Goal: Feedback & Contribution: Submit feedback/report problem

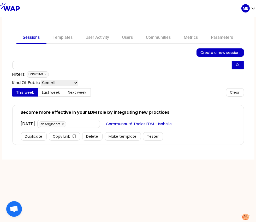
click at [123, 110] on link "Become more effective in your EDM role by integrating new practices" at bounding box center [95, 112] width 149 height 6
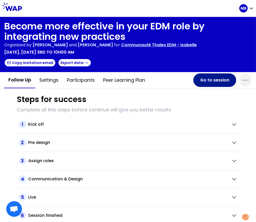
click at [201, 83] on button "Go to session" at bounding box center [214, 80] width 43 height 14
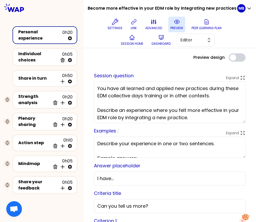
click at [174, 24] on icon at bounding box center [177, 22] width 6 height 6
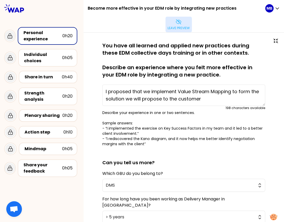
click at [189, 26] on p "Leave preview" at bounding box center [178, 28] width 22 height 4
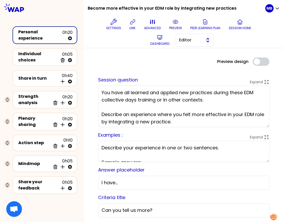
click at [199, 41] on span "Editor" at bounding box center [190, 40] width 23 height 6
click at [194, 58] on span "Facilitator" at bounding box center [197, 61] width 22 height 6
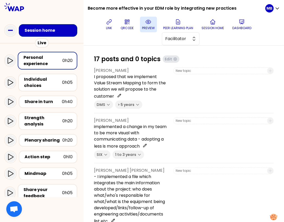
click at [141, 25] on button "preview" at bounding box center [148, 25] width 17 height 16
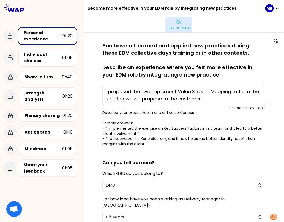
click at [189, 26] on p "Leave preview" at bounding box center [178, 28] width 22 height 4
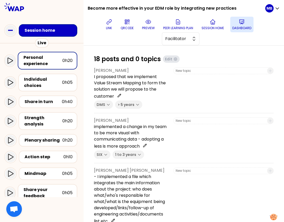
click at [239, 23] on icon at bounding box center [241, 22] width 5 height 4
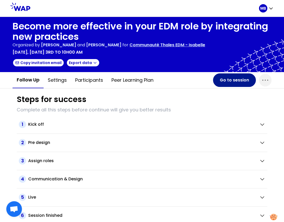
click at [227, 83] on button "Go to session" at bounding box center [234, 80] width 43 height 14
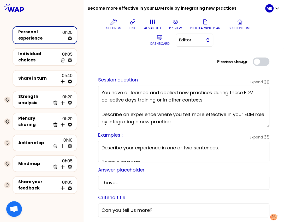
click at [185, 40] on span "Editor" at bounding box center [190, 40] width 23 height 6
click at [185, 61] on li "Facilitator" at bounding box center [194, 61] width 37 height 8
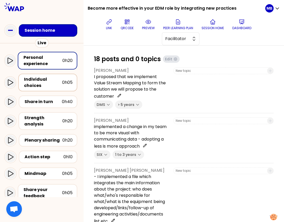
click at [36, 88] on div "Individual choices" at bounding box center [43, 82] width 38 height 13
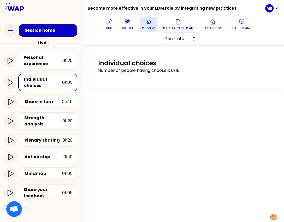
click at [144, 27] on p "preview" at bounding box center [148, 28] width 13 height 4
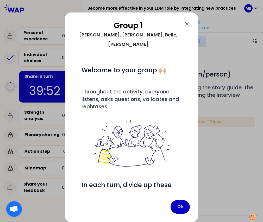
click at [186, 25] on icon at bounding box center [187, 24] width 6 height 6
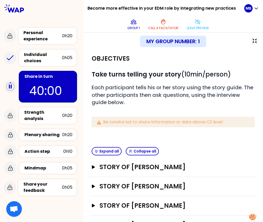
click at [124, 39] on div "My group number: 1" at bounding box center [173, 41] width 163 height 11
click at [131, 23] on icon at bounding box center [134, 22] width 6 height 6
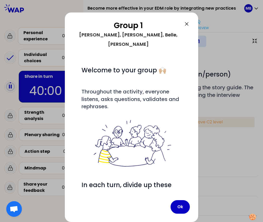
click at [186, 24] on icon at bounding box center [187, 24] width 6 height 6
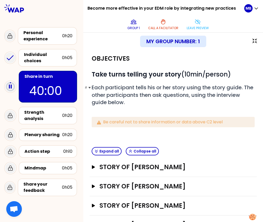
scroll to position [17, 0]
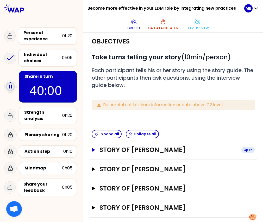
click at [100, 151] on h3 "Story of [PERSON_NAME]" at bounding box center [169, 150] width 138 height 8
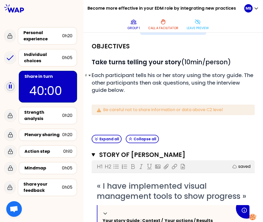
scroll to position [0, 0]
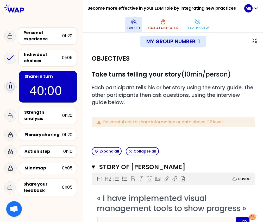
click at [132, 24] on icon at bounding box center [133, 22] width 5 height 4
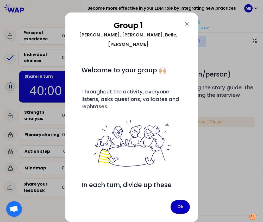
scroll to position [47, 0]
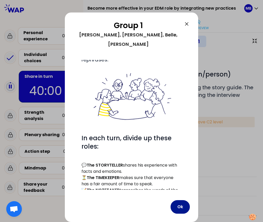
click at [178, 207] on button "Ok" at bounding box center [180, 207] width 19 height 14
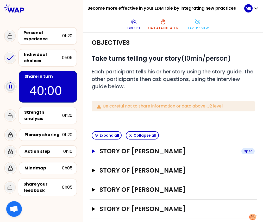
scroll to position [17, 0]
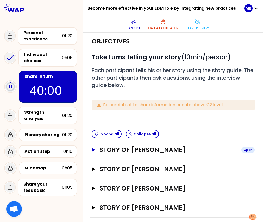
click at [125, 153] on h3 "Story of [PERSON_NAME]" at bounding box center [169, 150] width 138 height 8
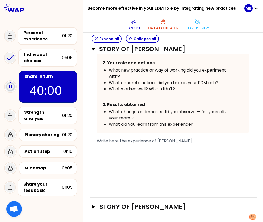
scroll to position [210, 0]
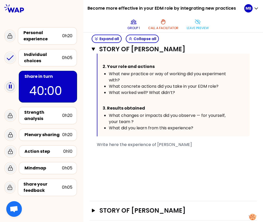
click at [100, 146] on span "Write here the experience of Marco DE JONGE" at bounding box center [144, 145] width 95 height 6
click at [98, 152] on div "﻿" at bounding box center [173, 151] width 153 height 6
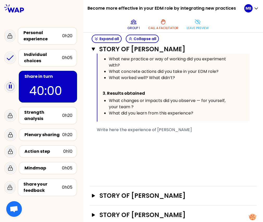
scroll to position [251, 0]
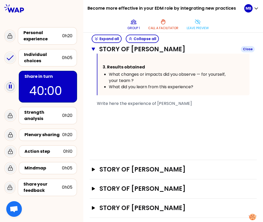
click at [93, 48] on icon "button" at bounding box center [93, 49] width 3 height 3
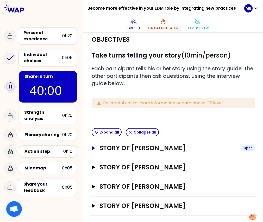
scroll to position [17, 0]
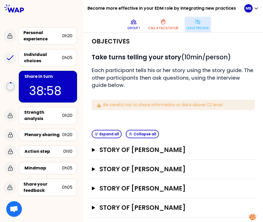
click at [193, 28] on p "Leave preview" at bounding box center [198, 28] width 22 height 4
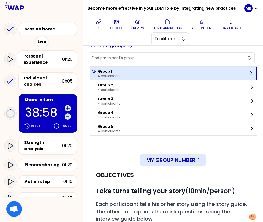
scroll to position [6, 0]
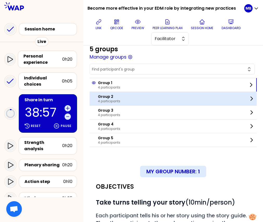
click at [114, 101] on p "4 participants" at bounding box center [109, 101] width 22 height 4
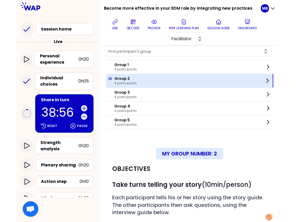
scroll to position [29, 0]
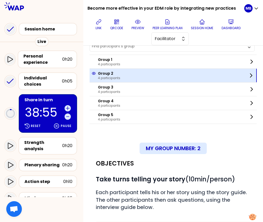
click at [131, 78] on div "Group 2 4 participants" at bounding box center [173, 76] width 167 height 14
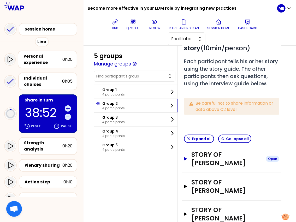
click at [188, 167] on button "Story of [PERSON_NAME] Open" at bounding box center [231, 158] width 95 height 17
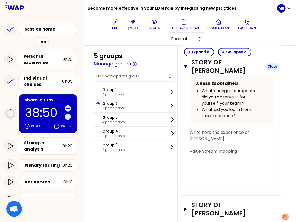
scroll to position [400, 0]
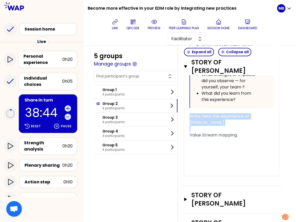
drag, startPoint x: 190, startPoint y: 139, endPoint x: 190, endPoint y: 122, distance: 16.7
click at [190, 122] on div "« I proposed that we implement Value Stream Mapping to form the solution we wil…" at bounding box center [231, 10] width 84 height 331
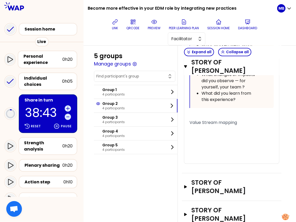
scroll to position [394, 0]
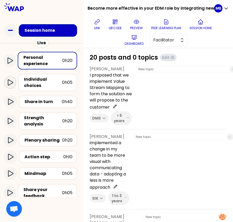
click at [10, 83] on icon at bounding box center [10, 82] width 6 height 6
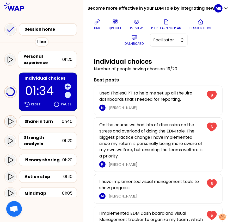
click at [10, 121] on icon at bounding box center [10, 122] width 6 height 6
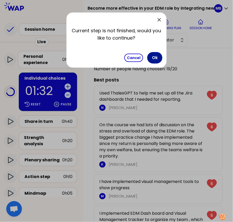
click at [154, 59] on button "Ok" at bounding box center [154, 57] width 15 height 11
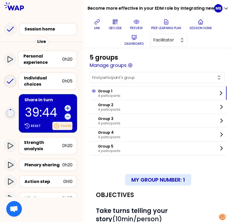
click at [59, 125] on icon at bounding box center [56, 126] width 6 height 6
click at [29, 125] on icon at bounding box center [27, 126] width 5 height 5
click at [62, 125] on p "Pause" at bounding box center [66, 126] width 11 height 4
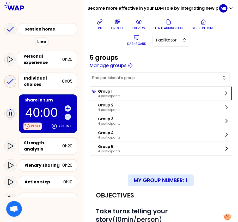
click at [34, 126] on p "Reset" at bounding box center [36, 126] width 10 height 4
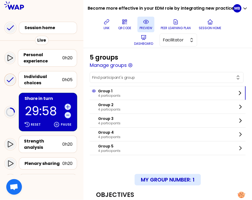
click at [143, 20] on icon at bounding box center [146, 22] width 6 height 6
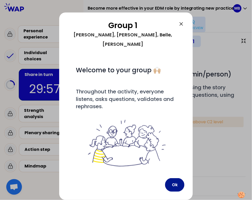
click at [173, 185] on button "Ok" at bounding box center [174, 186] width 19 height 14
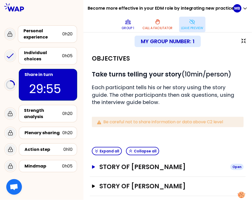
click at [181, 167] on h3 "Story of [PERSON_NAME]" at bounding box center [162, 167] width 127 height 8
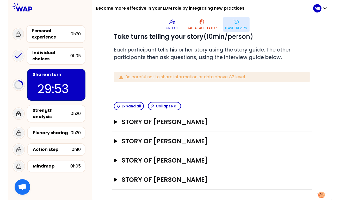
scroll to position [40, 0]
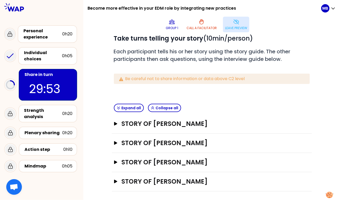
click at [173, 118] on div "Story of Marco DE JONGE Open" at bounding box center [212, 124] width 200 height 19
click at [170, 123] on h3 "Story of [PERSON_NAME]" at bounding box center [206, 124] width 171 height 8
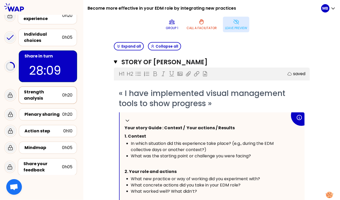
scroll to position [20, 0]
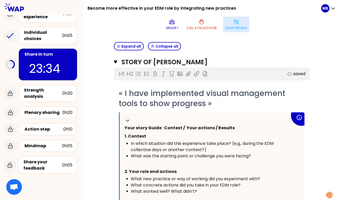
click at [230, 29] on p "Leave preview" at bounding box center [236, 28] width 22 height 4
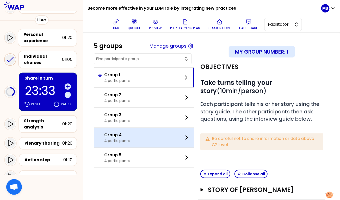
click at [114, 140] on p "4 participants" at bounding box center [117, 140] width 26 height 5
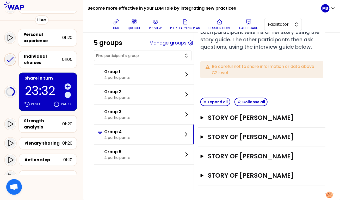
scroll to position [79, 0]
click at [233, 178] on h3 "Story of [PERSON_NAME]" at bounding box center [257, 176] width 98 height 8
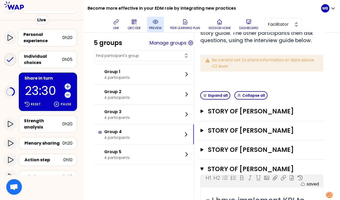
click at [156, 25] on icon at bounding box center [155, 22] width 6 height 6
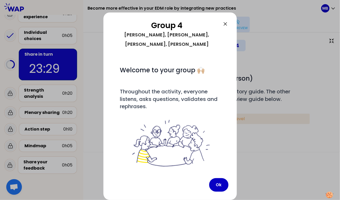
click at [226, 27] on icon at bounding box center [225, 24] width 6 height 6
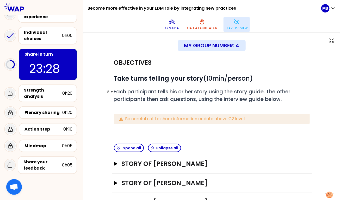
scroll to position [59, 0]
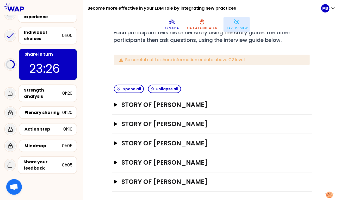
click at [164, 108] on div "Story of Marine Bourgeaud Open" at bounding box center [212, 105] width 200 height 19
click at [165, 105] on h3 "Story of Marine Bourgeaud" at bounding box center [206, 105] width 171 height 8
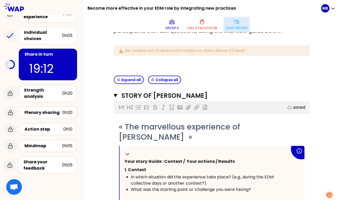
scroll to position [0, 0]
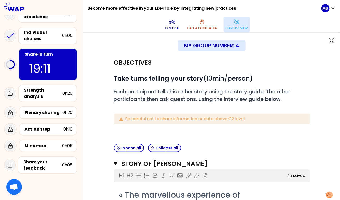
click at [232, 27] on p "Leave preview" at bounding box center [237, 28] width 22 height 4
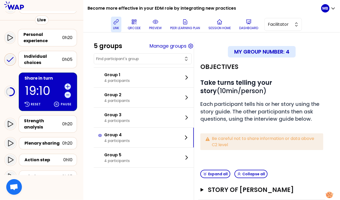
click at [117, 26] on p "link" at bounding box center [116, 28] width 6 height 4
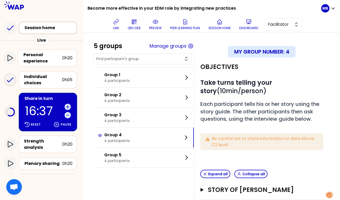
click at [46, 28] on div "Session home" at bounding box center [49, 28] width 50 height 6
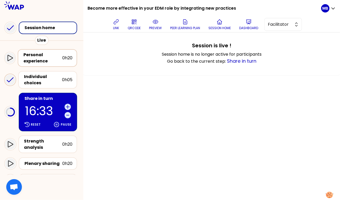
click at [39, 57] on div "Personal experience" at bounding box center [42, 58] width 39 height 13
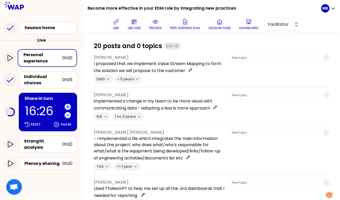
click at [50, 109] on p "16:26" at bounding box center [44, 111] width 38 height 12
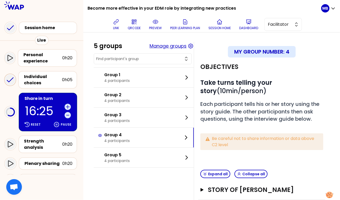
click at [163, 47] on button "Manage groups" at bounding box center [168, 45] width 37 height 7
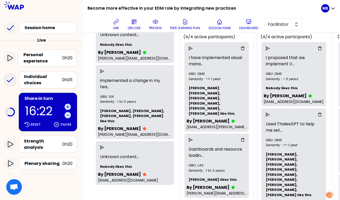
scroll to position [48, 0]
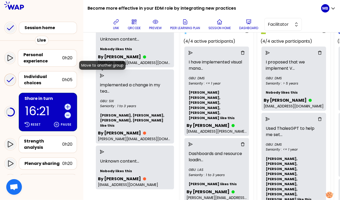
click at [103, 76] on icon "send" at bounding box center [102, 76] width 4 height 4
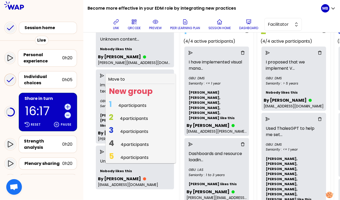
click at [125, 131] on span "4 participants" at bounding box center [134, 132] width 28 height 6
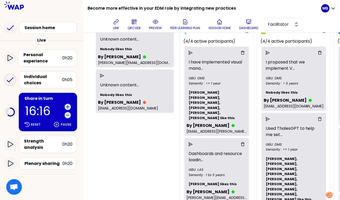
scroll to position [0, 0]
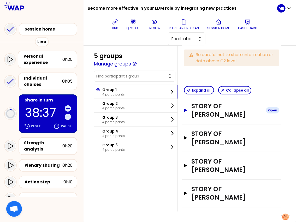
scroll to position [110, 0]
click at [194, 111] on h3 "Story of [PERSON_NAME]" at bounding box center [226, 110] width 70 height 17
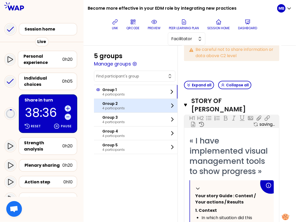
click at [122, 107] on p "4 participants" at bounding box center [113, 108] width 22 height 4
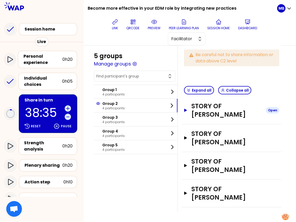
click at [195, 119] on h3 "Story of Ahmet bilge UYGUR" at bounding box center [226, 110] width 70 height 17
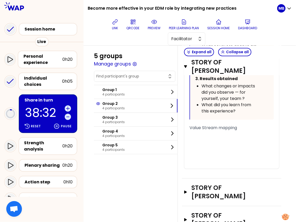
scroll to position [398, 0]
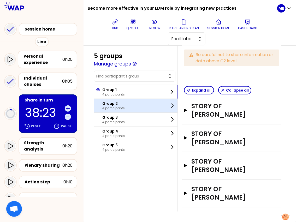
click at [113, 102] on p "Group 2" at bounding box center [113, 103] width 22 height 5
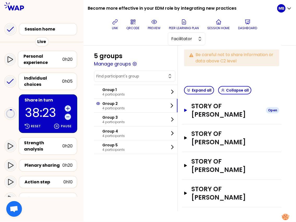
click at [192, 112] on h3 "Story of Ahmet bilge UYGUR" at bounding box center [226, 110] width 70 height 17
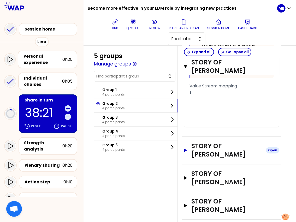
scroll to position [410, 0]
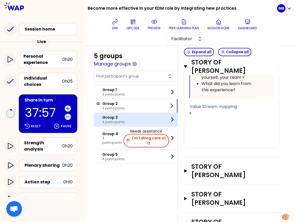
click at [109, 116] on p "Group 3" at bounding box center [113, 117] width 22 height 5
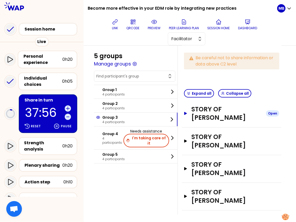
click at [185, 115] on icon "button" at bounding box center [185, 113] width 3 height 3
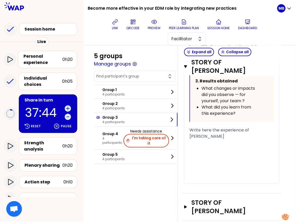
scroll to position [445, 0]
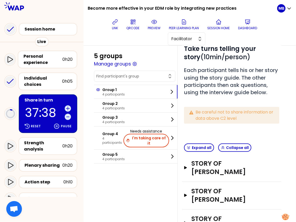
scroll to position [110, 0]
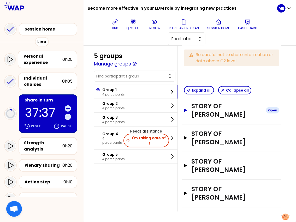
click at [187, 112] on button "Story of Marco DE JONGE Open" at bounding box center [231, 110] width 95 height 17
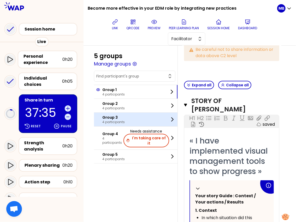
click at [119, 122] on p "4 participants" at bounding box center [113, 122] width 22 height 4
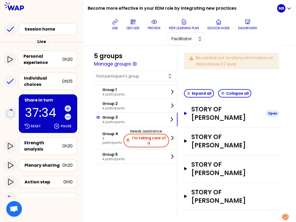
click at [208, 118] on h3 "Story of [PERSON_NAME]" at bounding box center [226, 113] width 70 height 17
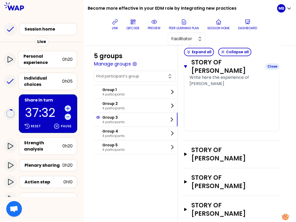
scroll to position [485, 0]
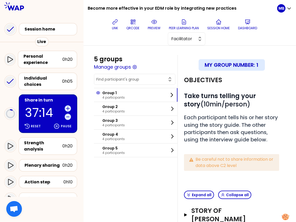
scroll to position [110, 0]
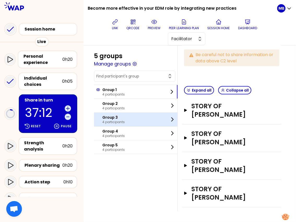
click at [109, 120] on p "4 participants" at bounding box center [113, 122] width 22 height 4
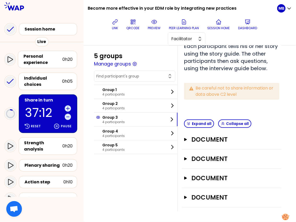
scroll to position [101, 0]
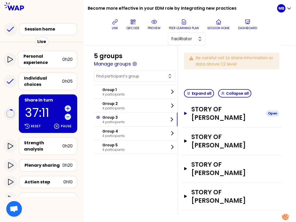
click at [199, 119] on h3 "Story of [PERSON_NAME]" at bounding box center [226, 113] width 70 height 17
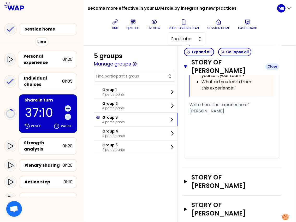
scroll to position [478, 0]
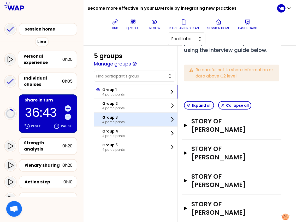
click at [124, 120] on div "Group 3 4 participants" at bounding box center [135, 120] width 83 height 14
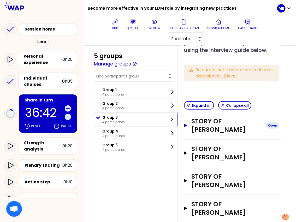
click at [199, 134] on h3 "Story of [PERSON_NAME]" at bounding box center [226, 125] width 70 height 17
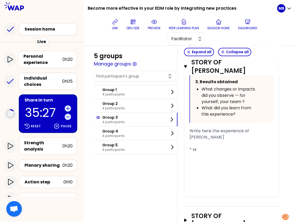
scroll to position [437, 0]
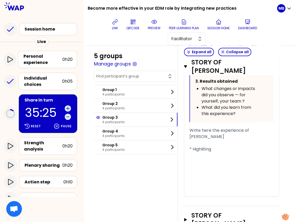
drag, startPoint x: 227, startPoint y: 144, endPoint x: 189, endPoint y: 136, distance: 38.9
click at [189, 136] on div "« - I implemented the exercise of questioning the KPI before the implementation…" at bounding box center [231, 2] width 95 height 388
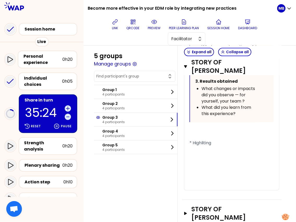
click at [190, 140] on div "﻿" at bounding box center [231, 136] width 84 height 6
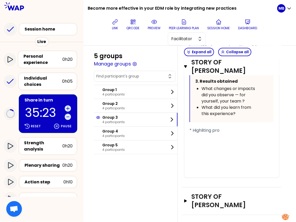
scroll to position [431, 0]
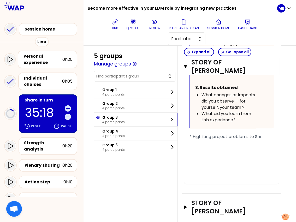
drag, startPoint x: 161, startPoint y: 199, endPoint x: 112, endPoint y: 91, distance: 119.0
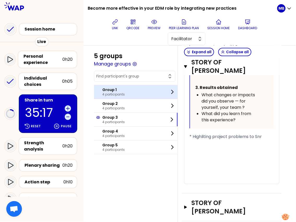
click at [115, 89] on p "Group 1" at bounding box center [113, 89] width 22 height 5
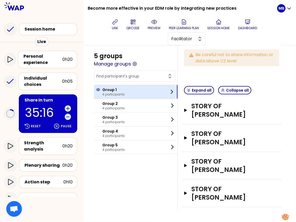
scroll to position [110, 0]
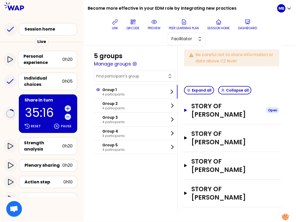
click at [185, 111] on icon "button" at bounding box center [185, 110] width 3 height 3
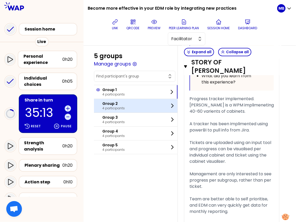
click at [108, 103] on p "Group 2" at bounding box center [113, 103] width 22 height 5
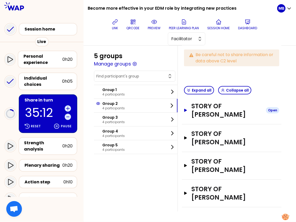
click at [195, 113] on h3 "Story of [PERSON_NAME]" at bounding box center [226, 110] width 70 height 17
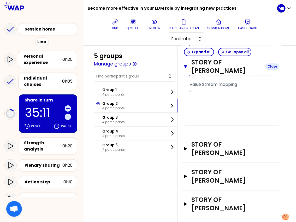
scroll to position [425, 0]
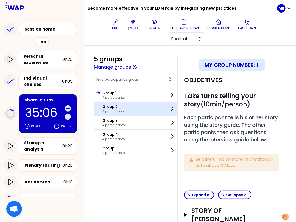
click at [125, 114] on div "Group 2 4 participants" at bounding box center [135, 109] width 83 height 14
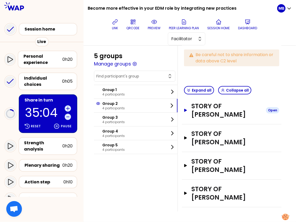
click at [193, 109] on h3 "Story of [PERSON_NAME]" at bounding box center [226, 110] width 70 height 17
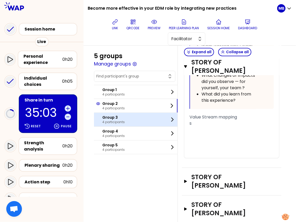
click at [119, 115] on p "Group 3" at bounding box center [113, 117] width 22 height 5
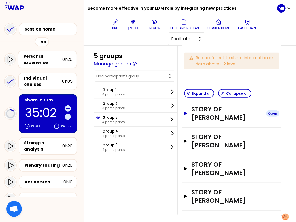
click at [196, 122] on h3 "Story of [PERSON_NAME]" at bounding box center [226, 113] width 70 height 17
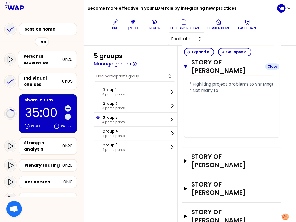
scroll to position [461, 0]
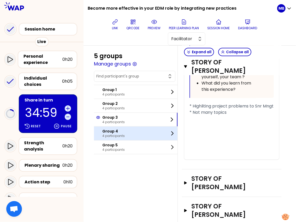
click at [107, 134] on p "4 participants" at bounding box center [113, 136] width 22 height 4
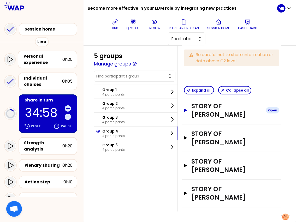
click at [191, 114] on h3 "Story of [PERSON_NAME]" at bounding box center [226, 110] width 70 height 17
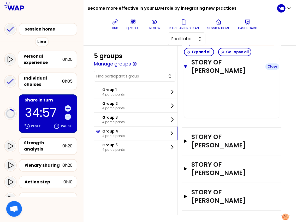
scroll to position [406, 0]
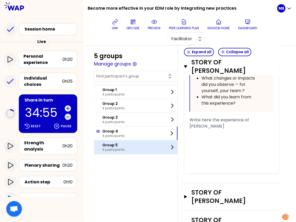
click at [133, 144] on div "Group 5 4 participants" at bounding box center [135, 147] width 83 height 14
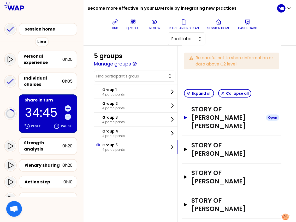
click at [187, 124] on button "Story of [PERSON_NAME] [PERSON_NAME] Open" at bounding box center [231, 117] width 95 height 25
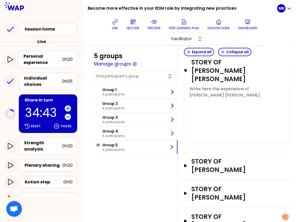
scroll to position [434, 0]
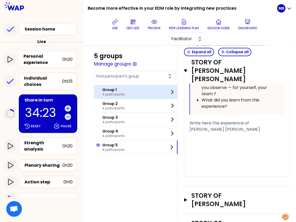
click at [123, 92] on p "4 participants" at bounding box center [113, 94] width 22 height 4
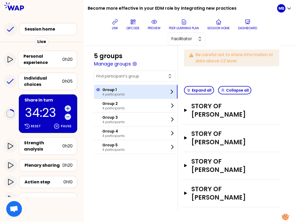
scroll to position [110, 0]
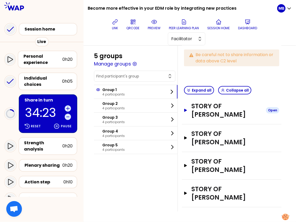
click at [206, 114] on h3 "Story of [PERSON_NAME]" at bounding box center [226, 110] width 70 height 17
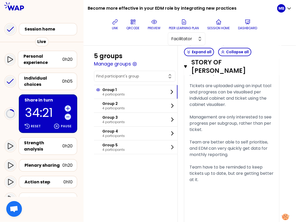
scroll to position [416, 0]
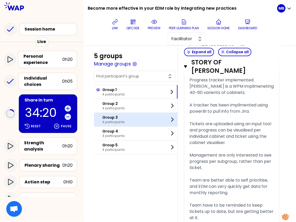
click at [106, 116] on p "Group 3" at bounding box center [113, 117] width 22 height 5
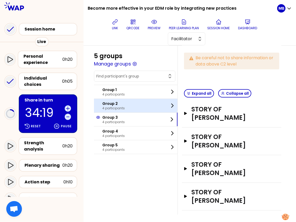
click at [107, 105] on p "Group 2" at bounding box center [113, 103] width 22 height 5
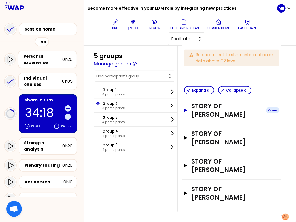
click at [199, 110] on h3 "Story of [PERSON_NAME]" at bounding box center [226, 110] width 70 height 17
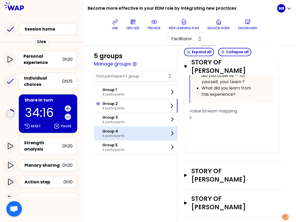
click at [104, 134] on p "4 participants" at bounding box center [113, 136] width 22 height 4
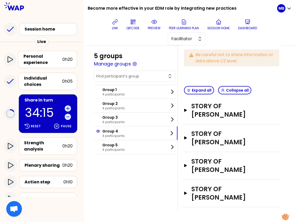
click at [199, 119] on div "Story of [PERSON_NAME] Open" at bounding box center [231, 110] width 95 height 17
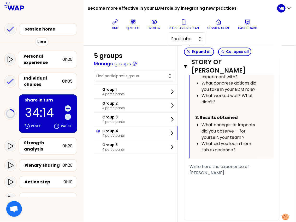
scroll to position [358, 0]
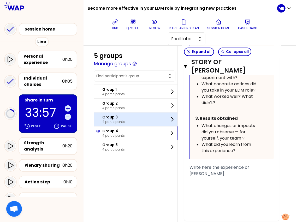
click at [121, 120] on p "4 participants" at bounding box center [113, 122] width 22 height 4
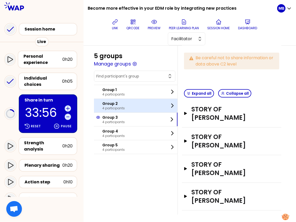
click at [108, 108] on p "4 participants" at bounding box center [113, 108] width 22 height 4
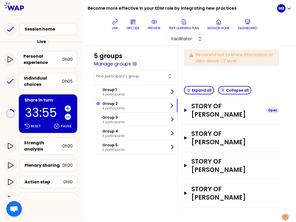
click at [198, 117] on h3 "Story of [PERSON_NAME]" at bounding box center [226, 110] width 70 height 17
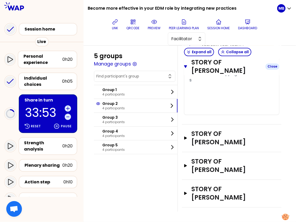
scroll to position [427, 0]
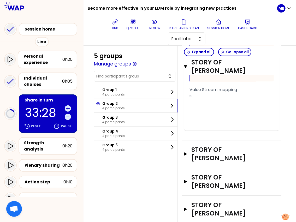
click at [226, 105] on div "﻿" at bounding box center [231, 102] width 84 height 6
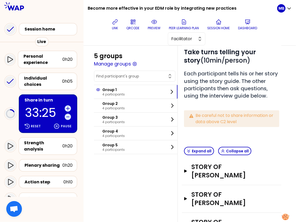
scroll to position [110, 0]
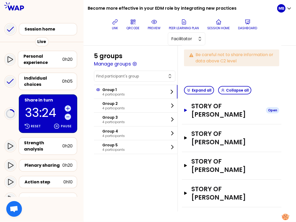
click at [208, 116] on h3 "Story of [PERSON_NAME]" at bounding box center [226, 110] width 70 height 17
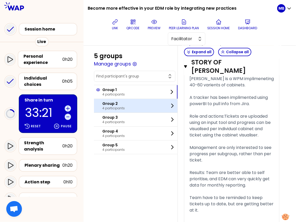
click at [142, 107] on div "Group 2 4 participants" at bounding box center [135, 106] width 83 height 14
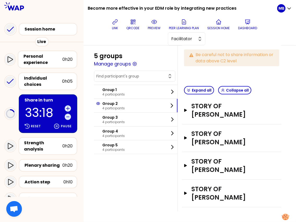
click at [182, 109] on div "Story of [PERSON_NAME] Open" at bounding box center [231, 111] width 99 height 28
click at [186, 111] on icon "button" at bounding box center [185, 110] width 3 height 3
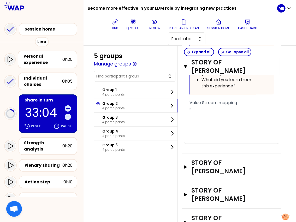
scroll to position [414, 0]
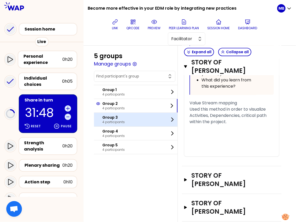
click at [106, 116] on p "Group 3" at bounding box center [113, 117] width 22 height 5
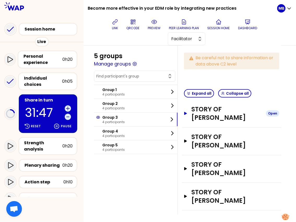
click at [201, 119] on h3 "Story of Javier SERRANO ARRIAGA" at bounding box center [226, 113] width 70 height 17
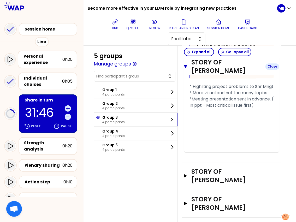
scroll to position [497, 0]
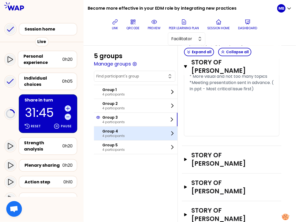
click at [116, 127] on div "Group 4 4 participants" at bounding box center [135, 133] width 83 height 14
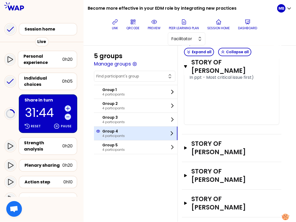
scroll to position [110, 0]
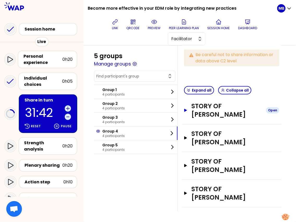
click at [203, 114] on h3 "Story of [PERSON_NAME]" at bounding box center [226, 110] width 70 height 17
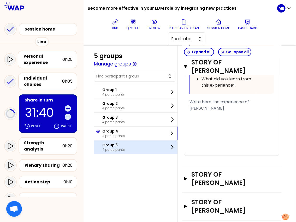
click at [120, 146] on p "Group 5" at bounding box center [113, 144] width 22 height 5
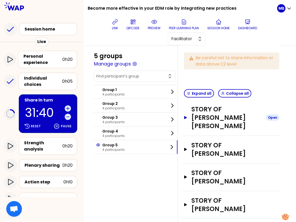
click at [199, 121] on h3 "Story of [PERSON_NAME] [PERSON_NAME]" at bounding box center [226, 117] width 70 height 25
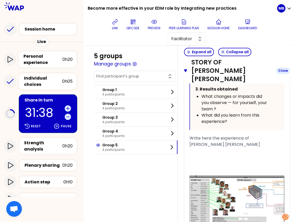
scroll to position [427, 0]
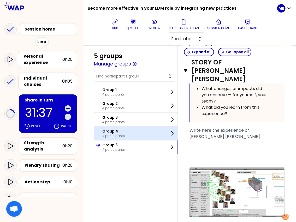
click at [112, 131] on p "Group 4" at bounding box center [113, 130] width 22 height 5
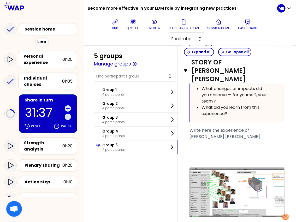
scroll to position [110, 0]
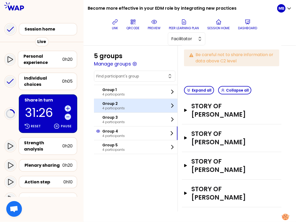
click at [101, 101] on div "Group 2 4 participants" at bounding box center [110, 105] width 29 height 9
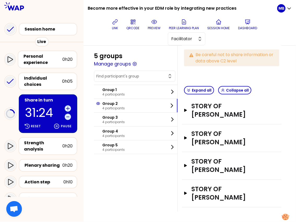
scroll to position [66, 0]
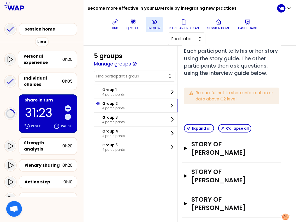
click at [155, 26] on p "preview" at bounding box center [154, 28] width 13 height 4
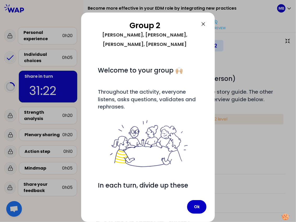
click at [201, 20] on div "Group 2 Ahmet, Naomi, Michael, Fatima # Welcome to your group 🙌🏼 # Throughout t…" at bounding box center [147, 117] width 133 height 209
click at [202, 22] on icon at bounding box center [203, 24] width 6 height 6
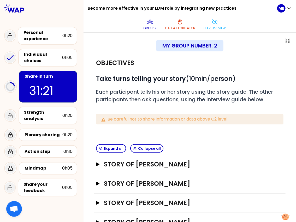
scroll to position [19, 0]
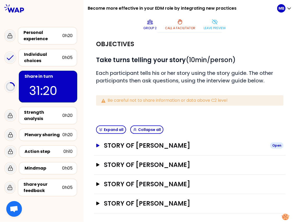
click at [149, 144] on h3 "Story of [PERSON_NAME]" at bounding box center [185, 145] width 162 height 8
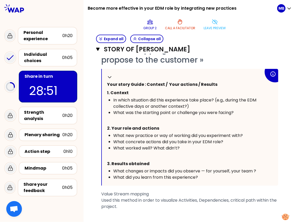
scroll to position [162, 0]
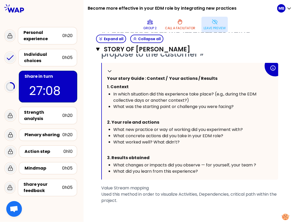
click at [209, 27] on p "Leave preview" at bounding box center [214, 28] width 22 height 4
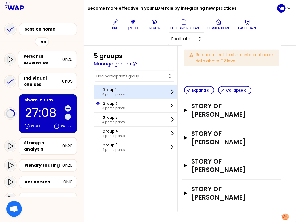
scroll to position [110, 0]
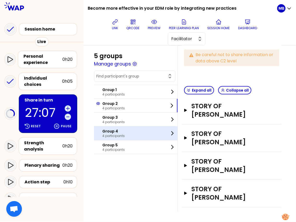
click at [125, 133] on div "Group 4 4 participants" at bounding box center [135, 133] width 83 height 14
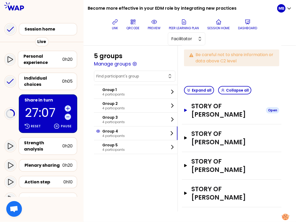
click at [211, 113] on h3 "Story of [PERSON_NAME]" at bounding box center [226, 110] width 70 height 17
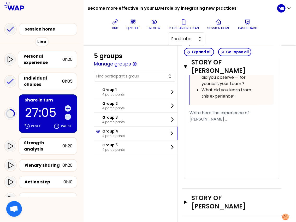
scroll to position [402, 0]
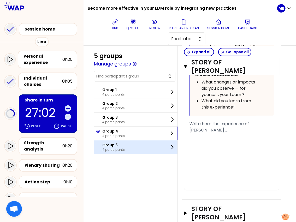
click at [116, 147] on p "4 participants" at bounding box center [113, 149] width 22 height 4
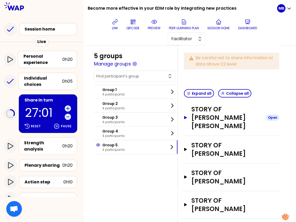
click at [199, 117] on h3 "Story of [PERSON_NAME] [PERSON_NAME]" at bounding box center [226, 117] width 70 height 25
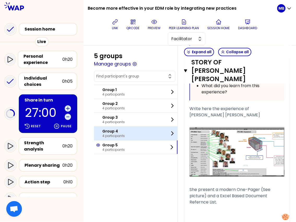
click at [105, 134] on p "4 participants" at bounding box center [113, 136] width 22 height 4
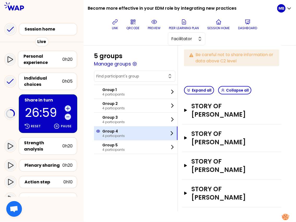
scroll to position [110, 0]
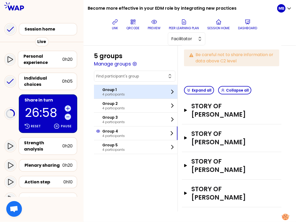
click at [105, 91] on p "Group 1" at bounding box center [113, 89] width 22 height 5
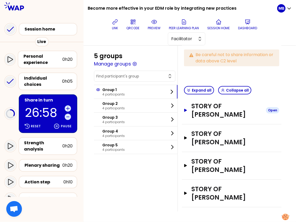
click at [204, 112] on h3 "Story of [PERSON_NAME]" at bounding box center [226, 110] width 70 height 17
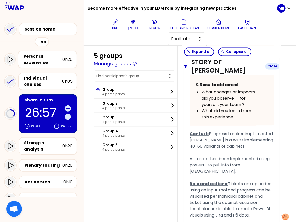
scroll to position [393, 0]
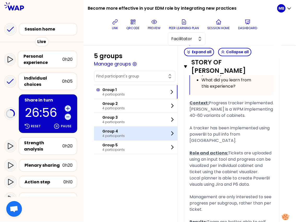
click at [112, 135] on p "4 participants" at bounding box center [113, 136] width 22 height 4
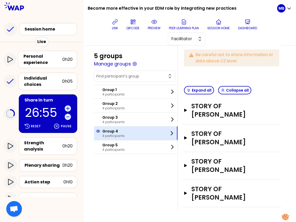
scroll to position [110, 0]
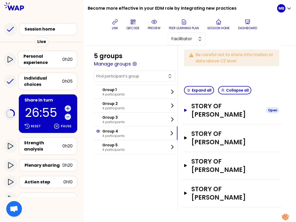
click at [193, 108] on h3 "Story of [PERSON_NAME]" at bounding box center [226, 110] width 70 height 17
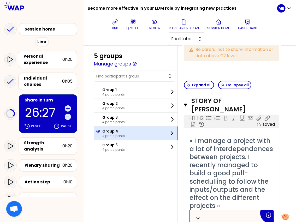
click at [166, 132] on div "Group 4 4 participants" at bounding box center [135, 133] width 83 height 14
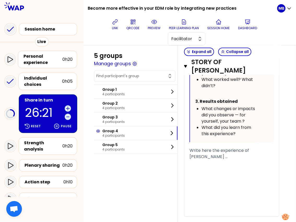
scroll to position [474, 0]
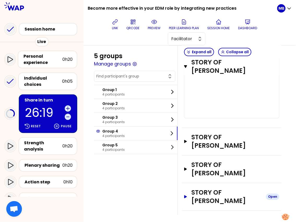
click at [221, 195] on h3 "Story of [PERSON_NAME]" at bounding box center [226, 196] width 70 height 17
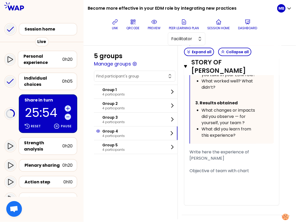
scroll to position [845, 0]
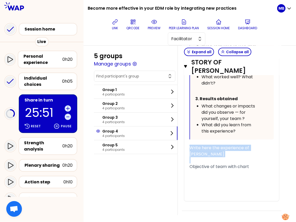
drag, startPoint x: 189, startPoint y: 163, endPoint x: 189, endPoint y: 144, distance: 18.8
click at [189, 144] on div "« I have implement KPI to share the milestones to be achieved in the quarter, t…" at bounding box center [231, 28] width 84 height 345
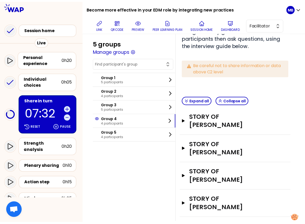
scroll to position [79, 0]
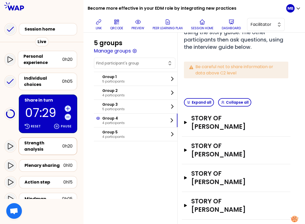
click at [38, 151] on div "Strength analysis" at bounding box center [43, 146] width 38 height 13
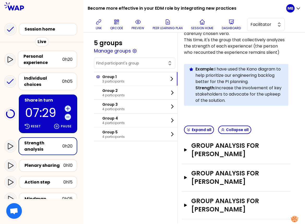
scroll to position [79, 0]
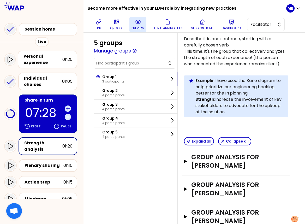
click at [137, 27] on p "preview" at bounding box center [137, 28] width 13 height 4
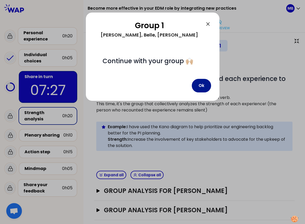
click at [201, 87] on button "Ok" at bounding box center [201, 86] width 19 height 14
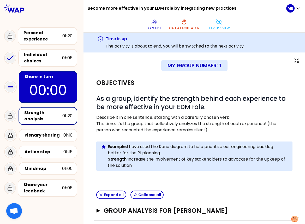
click at [44, 115] on div "Strength analysis" at bounding box center [43, 115] width 38 height 13
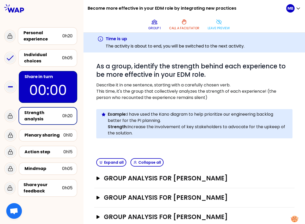
scroll to position [44, 0]
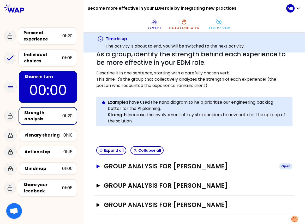
click at [135, 165] on h3 "Group analysis for [PERSON_NAME]" at bounding box center [189, 166] width 171 height 8
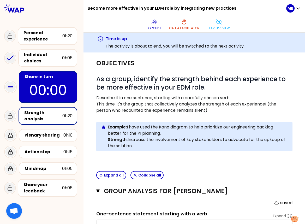
scroll to position [0, 0]
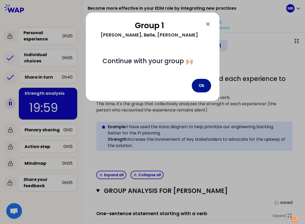
click at [200, 86] on button "Ok" at bounding box center [201, 86] width 19 height 14
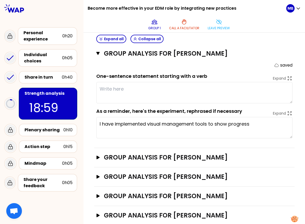
scroll to position [139, 0]
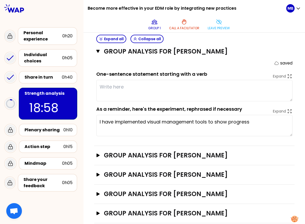
drag, startPoint x: 107, startPoint y: 122, endPoint x: 153, endPoint y: 122, distance: 45.6
click at [153, 122] on textarea "I have implemented visual management tools to show progress" at bounding box center [194, 125] width 196 height 21
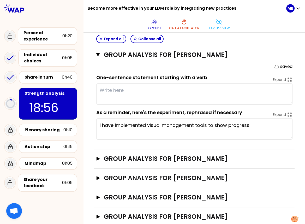
click at [120, 96] on textarea at bounding box center [194, 93] width 196 height 21
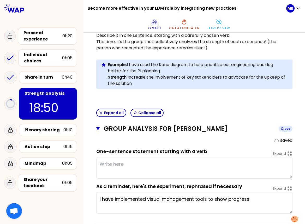
scroll to position [47, 0]
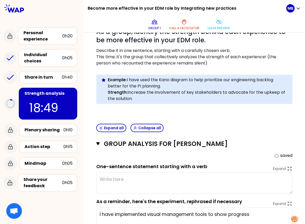
drag, startPoint x: 139, startPoint y: 98, endPoint x: 106, endPoint y: 79, distance: 38.3
click at [106, 79] on div "Info Warning Tip Example: I have used the Kano diagram to help prioritize our e…" at bounding box center [194, 89] width 196 height 29
click at [140, 97] on p "Strength: Increase the involvement of key stakeholders to advocate for the upke…" at bounding box center [198, 95] width 180 height 13
drag, startPoint x: 164, startPoint y: 77, endPoint x: 184, endPoint y: 77, distance: 19.5
click at [184, 77] on p "Example: I have used the Kano diagram to help prioritize our engineering backlo…" at bounding box center [198, 83] width 180 height 13
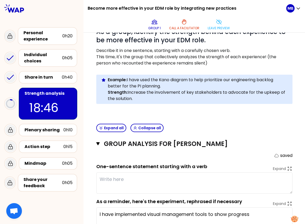
click at [142, 97] on p "Strength: Increase the involvement of key stakeholders to advocate for the upke…" at bounding box center [198, 95] width 180 height 13
click at [196, 128] on div "Expand all Collapse all" at bounding box center [194, 127] width 200 height 13
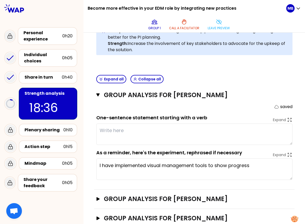
scroll to position [121, 0]
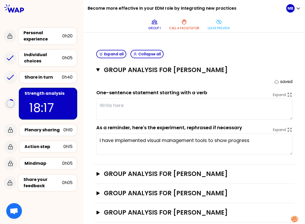
click at [174, 111] on textarea at bounding box center [194, 108] width 196 height 21
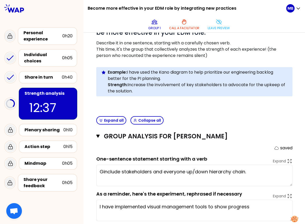
scroll to position [0, 0]
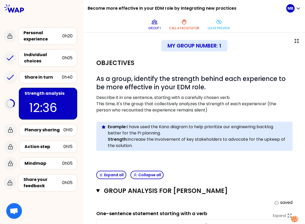
type textarea "Great include stakeholders and everyone up/down hierarchy chain."
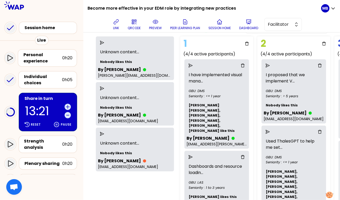
scroll to position [36, 0]
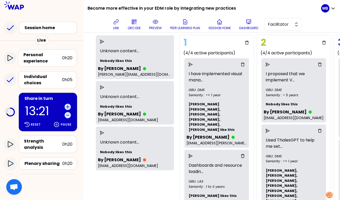
click at [99, 84] on div at bounding box center [135, 87] width 74 height 8
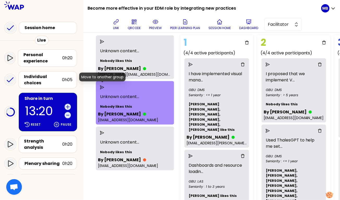
click at [102, 87] on icon "send" at bounding box center [102, 87] width 4 height 4
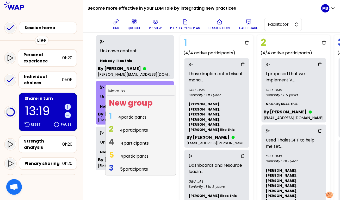
click at [121, 116] on span "4 participants" at bounding box center [132, 117] width 28 height 6
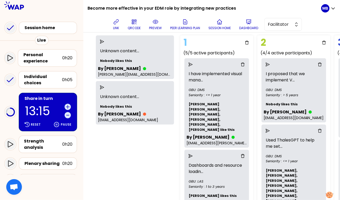
scroll to position [0, 0]
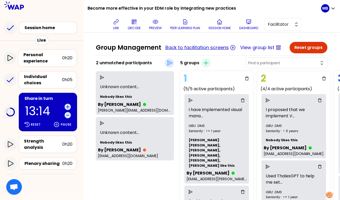
click at [181, 47] on button "Back to facilitation screens" at bounding box center [196, 47] width 63 height 7
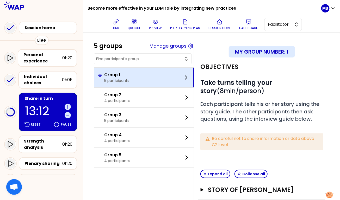
click at [147, 70] on div "Group 1 5 participants" at bounding box center [144, 78] width 100 height 20
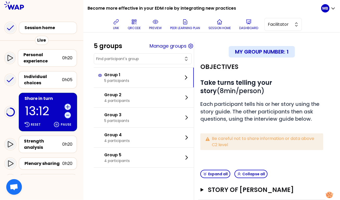
scroll to position [89, 0]
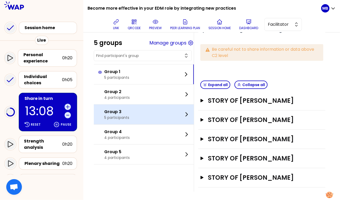
click at [130, 113] on div "Group 3 5 participants" at bounding box center [144, 115] width 100 height 20
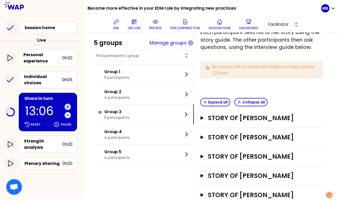
scroll to position [69, 0]
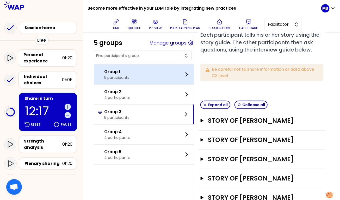
click at [114, 73] on p "Group 1" at bounding box center [116, 72] width 25 height 6
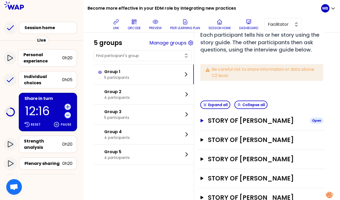
click at [203, 117] on button "Story of [PERSON_NAME] Open" at bounding box center [261, 121] width 123 height 8
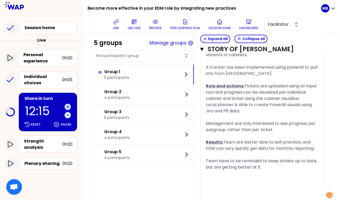
scroll to position [472, 0]
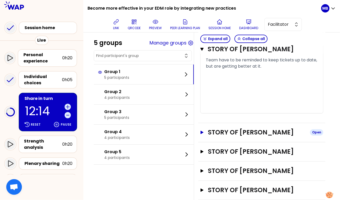
click at [209, 128] on h3 "Story of [PERSON_NAME]" at bounding box center [257, 132] width 98 height 8
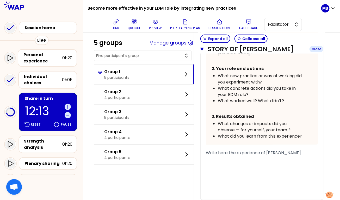
scroll to position [734, 0]
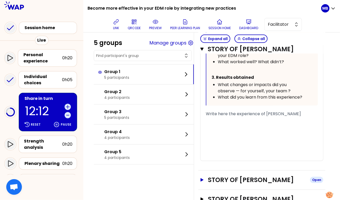
click at [213, 176] on h3 "Story of [PERSON_NAME]" at bounding box center [257, 180] width 98 height 8
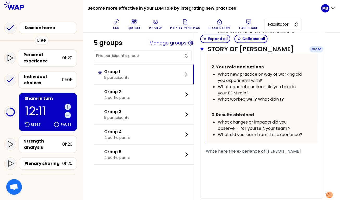
scroll to position [1017, 0]
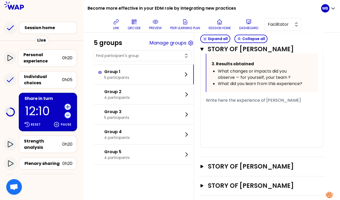
click at [216, 165] on div "Story of [PERSON_NAME] Open" at bounding box center [261, 166] width 127 height 19
click at [217, 163] on h3 "Story of [PERSON_NAME]" at bounding box center [257, 167] width 98 height 8
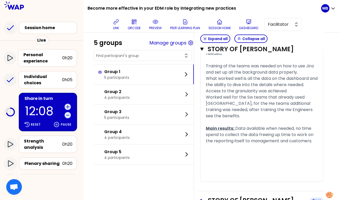
click at [215, 197] on h3 "Story of [PERSON_NAME]" at bounding box center [257, 201] width 98 height 8
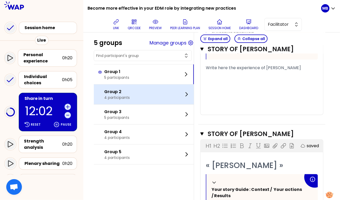
click at [119, 92] on p "Group 2" at bounding box center [117, 92] width 26 height 6
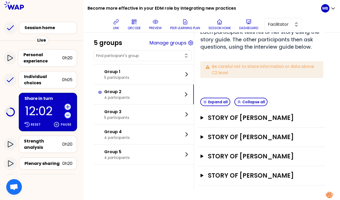
scroll to position [79, 0]
click at [224, 114] on h3 "Story of [PERSON_NAME]" at bounding box center [257, 118] width 98 height 8
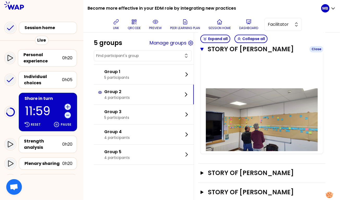
scroll to position [437, 0]
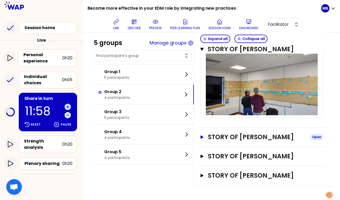
click at [223, 133] on h3 "Story of [PERSON_NAME]" at bounding box center [257, 137] width 98 height 8
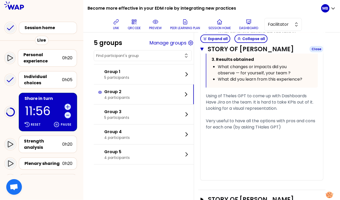
scroll to position [755, 0]
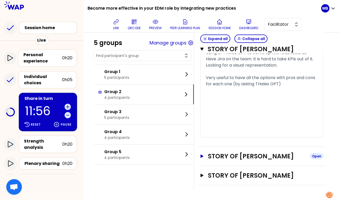
click at [225, 152] on h3 "Story of [PERSON_NAME]" at bounding box center [257, 156] width 98 height 8
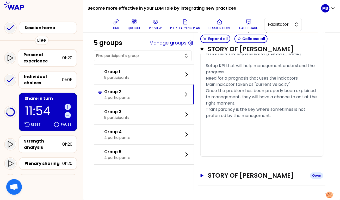
click at [230, 172] on h3 "Story of [PERSON_NAME]" at bounding box center [257, 176] width 98 height 8
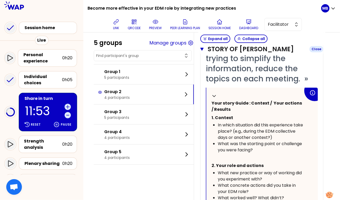
scroll to position [1381, 0]
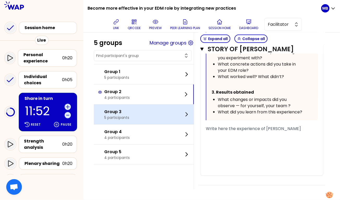
click at [122, 116] on p "5 participants" at bounding box center [116, 117] width 25 height 5
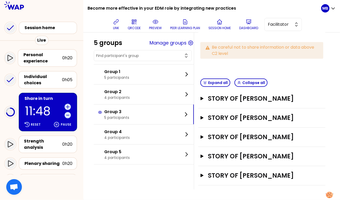
click at [243, 89] on div "Story of [PERSON_NAME] Open" at bounding box center [261, 98] width 127 height 19
click at [206, 95] on button "Story of [PERSON_NAME] Open" at bounding box center [261, 99] width 123 height 8
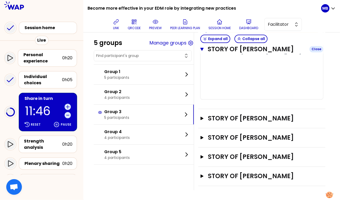
scroll to position [359, 0]
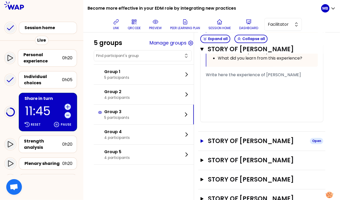
click at [228, 144] on h3 "Story of [PERSON_NAME]" at bounding box center [257, 141] width 98 height 8
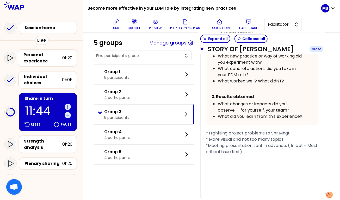
scroll to position [687, 0]
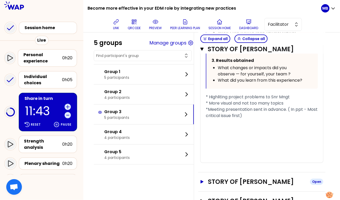
click at [222, 186] on h3 "Story of [PERSON_NAME]" at bounding box center [257, 182] width 98 height 8
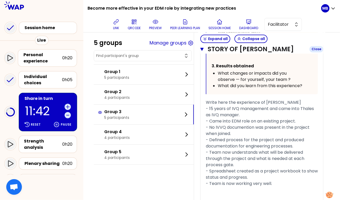
scroll to position [1083, 0]
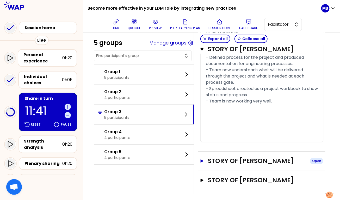
click at [221, 165] on h3 "Story of [PERSON_NAME]" at bounding box center [257, 161] width 98 height 8
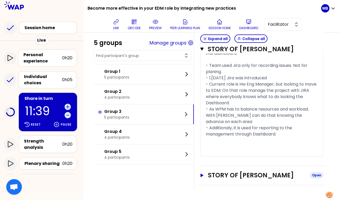
click at [222, 174] on h3 "Story of [PERSON_NAME]" at bounding box center [257, 176] width 98 height 8
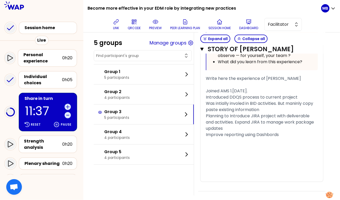
scroll to position [1841, 0]
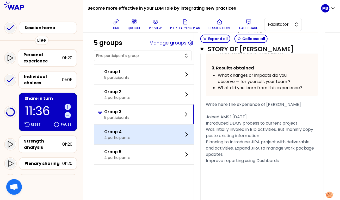
click at [133, 127] on div "Group 4 4 participants" at bounding box center [144, 135] width 100 height 20
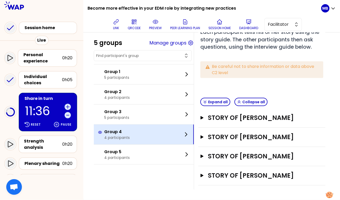
scroll to position [79, 0]
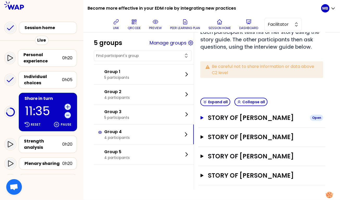
click at [229, 114] on h3 "Story of [PERSON_NAME]" at bounding box center [257, 118] width 98 height 8
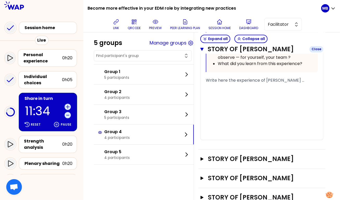
scroll to position [327, 0]
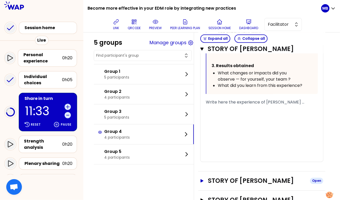
click at [234, 178] on h3 "Story of [PERSON_NAME]" at bounding box center [257, 181] width 98 height 8
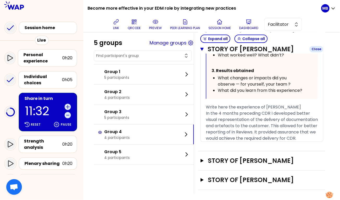
scroll to position [640, 0]
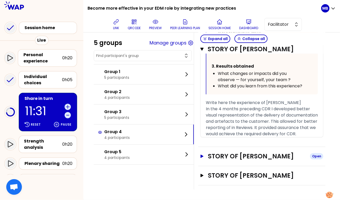
click at [232, 152] on h3 "Story of [PERSON_NAME]" at bounding box center [257, 156] width 98 height 8
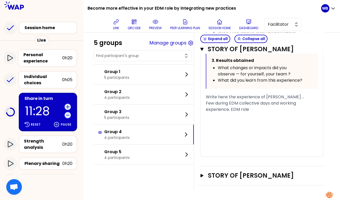
scroll to position [1004, 0]
click at [230, 175] on h3 "Story of [PERSON_NAME]" at bounding box center [257, 176] width 98 height 8
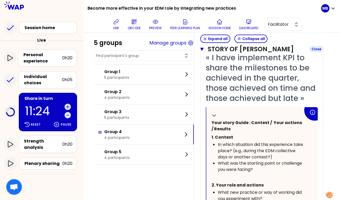
scroll to position [1111, 0]
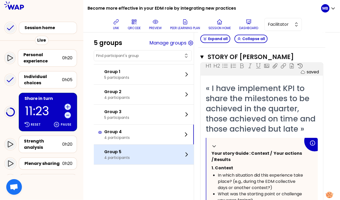
click at [156, 152] on div "Group 5 4 participants" at bounding box center [144, 155] width 100 height 20
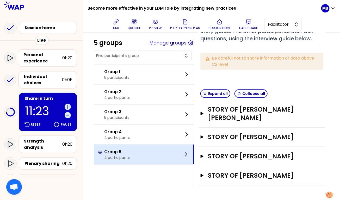
scroll to position [70, 0]
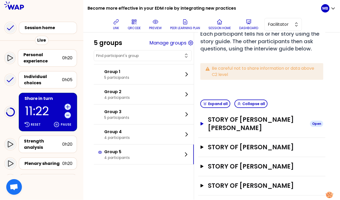
click at [218, 116] on h3 "Story of [PERSON_NAME] [PERSON_NAME]" at bounding box center [257, 124] width 98 height 17
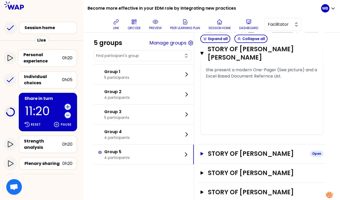
click at [221, 150] on h3 "Story of [PERSON_NAME]" at bounding box center [257, 154] width 98 height 8
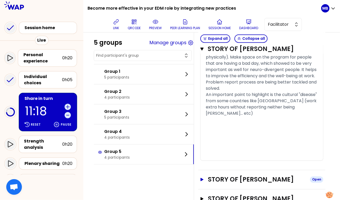
click at [222, 176] on h3 "Story of [PERSON_NAME]" at bounding box center [257, 180] width 98 height 8
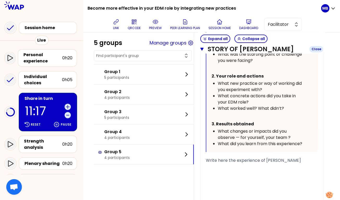
scroll to position [1239, 0]
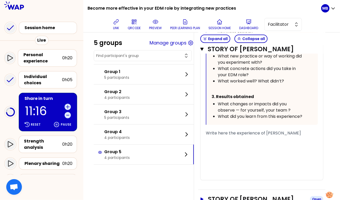
click at [222, 195] on h3 "Story of [PERSON_NAME]" at bounding box center [257, 199] width 98 height 8
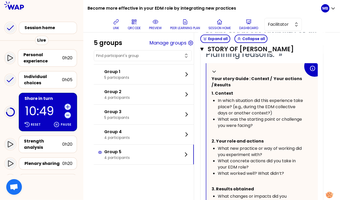
scroll to position [1184, 0]
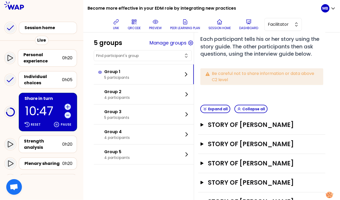
scroll to position [89, 0]
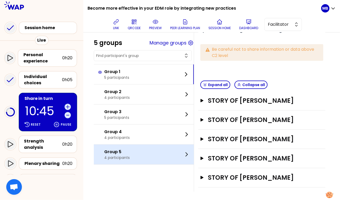
click at [136, 161] on div "Group 5 4 participants" at bounding box center [144, 155] width 100 height 20
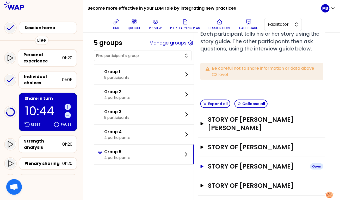
click at [225, 163] on h3 "Story of [PERSON_NAME]" at bounding box center [257, 167] width 98 height 8
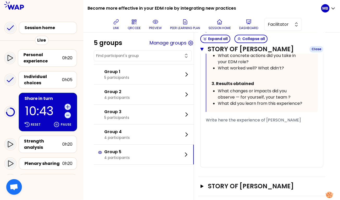
scroll to position [366, 0]
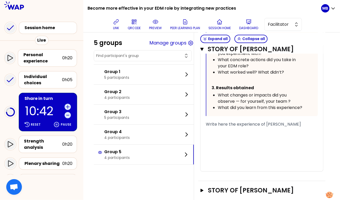
click at [232, 187] on div "Story of [PERSON_NAME] Open" at bounding box center [261, 190] width 127 height 19
click at [228, 187] on h3 "Story of [PERSON_NAME]" at bounding box center [257, 191] width 98 height 8
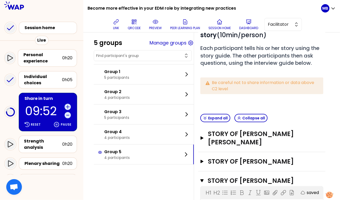
scroll to position [63, 0]
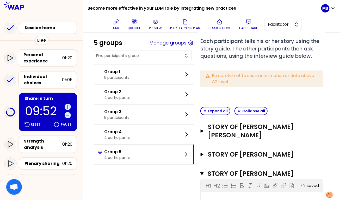
click at [234, 132] on div "Story of [PERSON_NAME] [PERSON_NAME] Open" at bounding box center [261, 132] width 127 height 28
click at [234, 129] on h3 "Story of [PERSON_NAME] [PERSON_NAME]" at bounding box center [257, 131] width 98 height 17
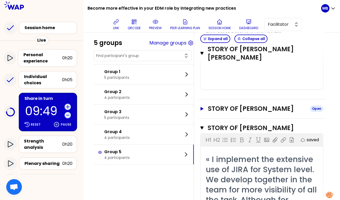
click at [230, 105] on h3 "Story of [PERSON_NAME]" at bounding box center [257, 109] width 98 height 8
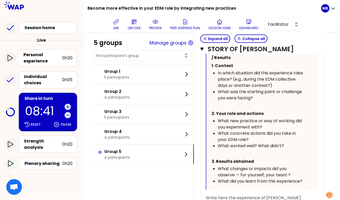
scroll to position [1521, 0]
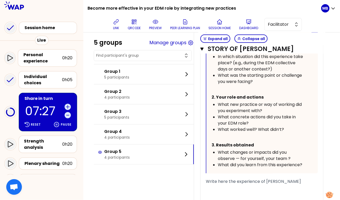
click at [43, 134] on div "Strength analysis 0h20" at bounding box center [41, 145] width 75 height 22
click at [39, 143] on div "Strength analysis" at bounding box center [43, 144] width 38 height 13
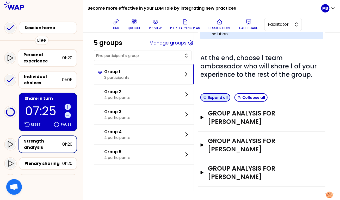
scroll to position [81, 0]
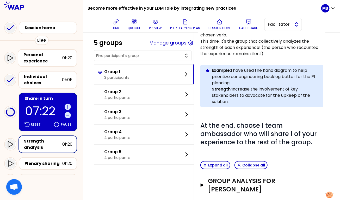
click at [273, 23] on span "Facilitator" at bounding box center [279, 24] width 23 height 6
click at [273, 37] on li "Editor" at bounding box center [283, 37] width 37 height 8
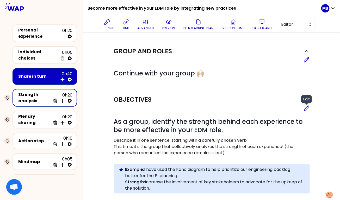
click at [307, 110] on icon at bounding box center [307, 108] width 6 height 6
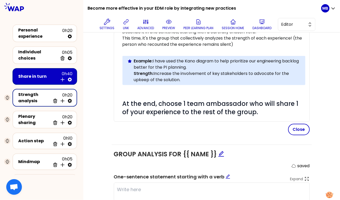
scroll to position [122, 0]
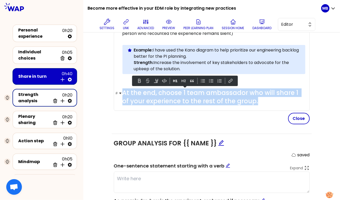
drag, startPoint x: 254, startPoint y: 101, endPoint x: 123, endPoint y: 92, distance: 130.6
click at [123, 92] on h1 "# At the end, choose 1 team ambassador who will share 1 of your experience to t…" at bounding box center [213, 97] width 183 height 17
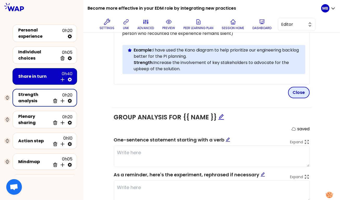
click at [293, 90] on button "Close" at bounding box center [299, 92] width 22 height 11
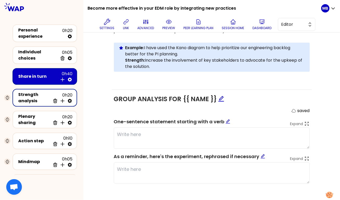
scroll to position [64, 0]
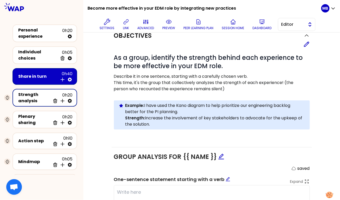
click at [284, 22] on span "Editor" at bounding box center [292, 24] width 23 height 6
click at [285, 43] on li "Facilitator" at bounding box center [296, 46] width 37 height 8
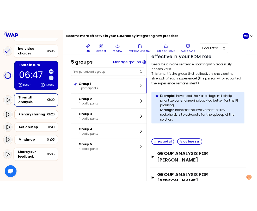
scroll to position [53, 0]
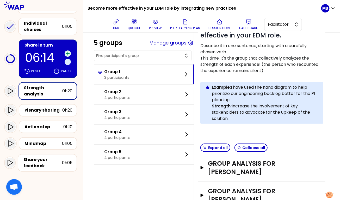
click at [67, 51] on icon at bounding box center [67, 53] width 5 height 5
click at [67, 52] on icon at bounding box center [67, 53] width 3 height 3
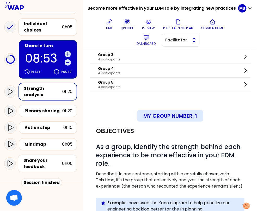
click at [178, 44] on button "Facilitator" at bounding box center [181, 40] width 38 height 13
click at [177, 54] on span "Editor" at bounding box center [184, 53] width 22 height 6
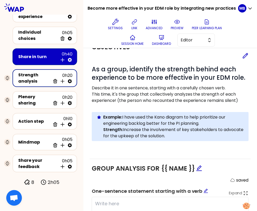
scroll to position [17, 0]
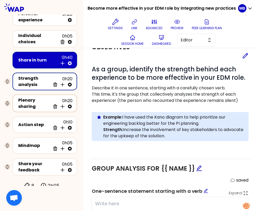
click at [70, 104] on icon at bounding box center [69, 106] width 5 height 5
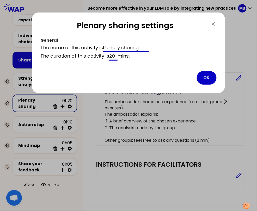
click at [113, 55] on input "20" at bounding box center [113, 56] width 8 height 8
type input "10"
click at [207, 76] on button "OK" at bounding box center [207, 78] width 20 height 14
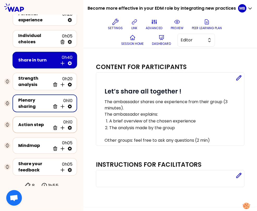
click at [71, 126] on icon at bounding box center [70, 128] width 4 height 4
select select "same_as"
select select "share"
select select "false"
select select "Each"
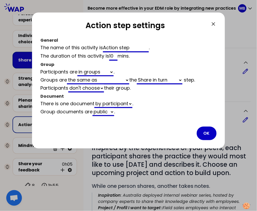
click at [115, 57] on input "10" at bounding box center [113, 56] width 8 height 8
type input "1"
select select "same_as"
select select "share"
select select "false"
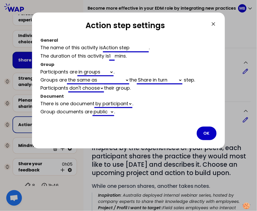
type input "15"
select select "same_as"
select select "share"
select select "false"
type input "15"
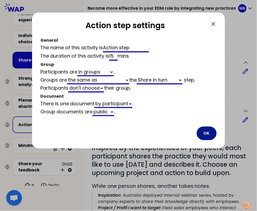
click at [207, 135] on button "OK" at bounding box center [207, 134] width 20 height 14
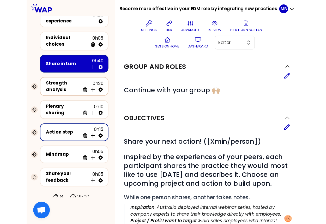
scroll to position [4, 0]
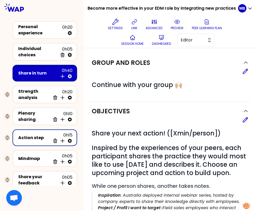
click at [37, 75] on div "Share in turn 0h40 Insert activity below" at bounding box center [44, 72] width 55 height 11
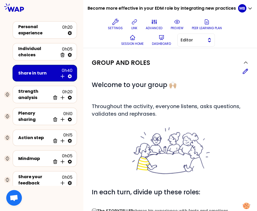
click at [187, 42] on span "Editor" at bounding box center [192, 40] width 23 height 6
click at [188, 62] on span "Facilitator" at bounding box center [199, 61] width 22 height 6
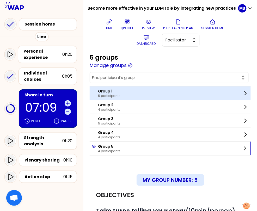
click at [134, 93] on div "Group 1 5 participants" at bounding box center [170, 94] width 161 height 14
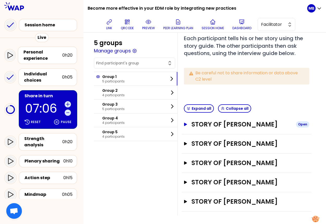
click at [207, 124] on h3 "Story of [PERSON_NAME]" at bounding box center [241, 124] width 100 height 8
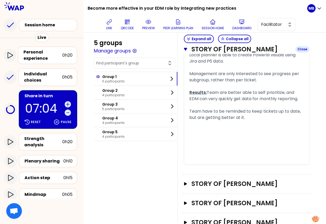
scroll to position [449, 0]
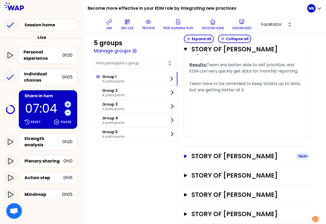
click at [213, 152] on h3 "Story of [PERSON_NAME]" at bounding box center [241, 156] width 100 height 8
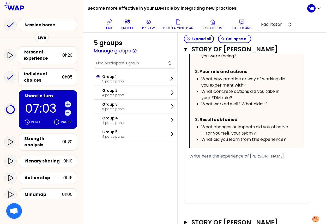
scroll to position [741, 0]
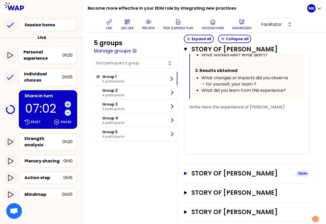
click at [223, 169] on h3 "Story of [PERSON_NAME]" at bounding box center [241, 173] width 100 height 8
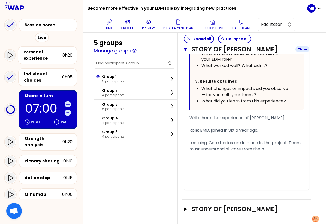
scroll to position [1019, 0]
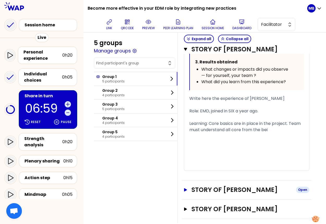
click at [215, 186] on h3 "Story of [PERSON_NAME]" at bounding box center [241, 190] width 100 height 8
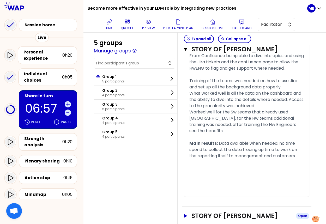
click at [213, 200] on h3 "Story of [PERSON_NAME]" at bounding box center [241, 216] width 100 height 8
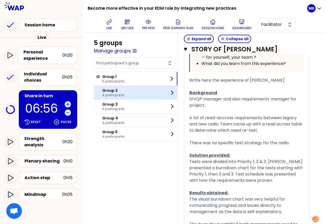
click at [142, 95] on div "Group 2 4 participants" at bounding box center [135, 93] width 83 height 14
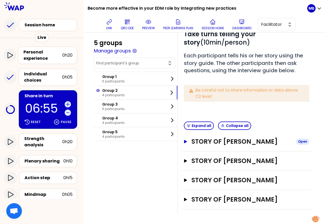
click at [210, 137] on h3 "Story of [PERSON_NAME]" at bounding box center [241, 141] width 100 height 8
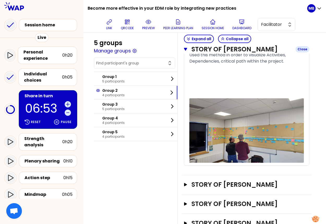
scroll to position [415, 0]
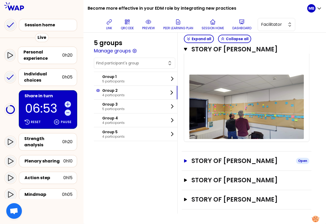
click at [212, 157] on h3 "Story of [PERSON_NAME]" at bounding box center [241, 161] width 100 height 8
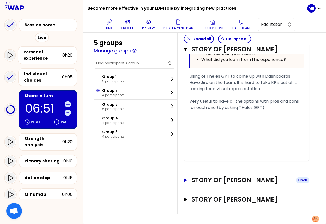
click at [210, 176] on h3 "Story of [PERSON_NAME]" at bounding box center [241, 180] width 100 height 8
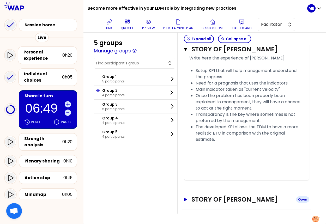
click at [209, 196] on h3 "Story of [PERSON_NAME]" at bounding box center [241, 199] width 100 height 8
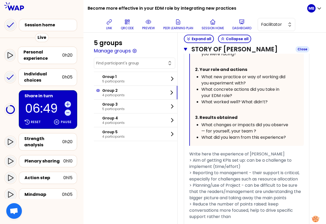
scroll to position [1434, 0]
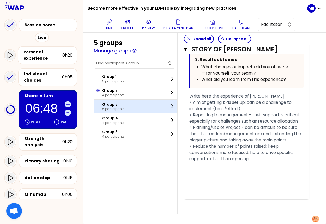
click at [139, 106] on div "Group 3 5 participants" at bounding box center [135, 107] width 83 height 14
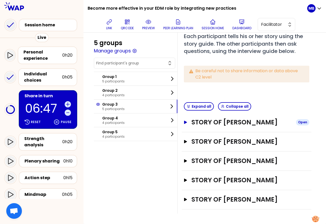
click at [215, 118] on h3 "Story of [PERSON_NAME]" at bounding box center [241, 122] width 100 height 8
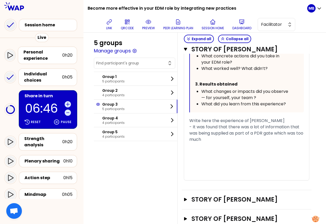
scroll to position [335, 0]
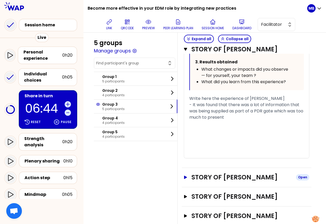
click at [209, 181] on h3 "Story of [PERSON_NAME]" at bounding box center [241, 177] width 100 height 8
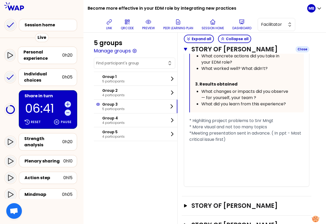
scroll to position [731, 0]
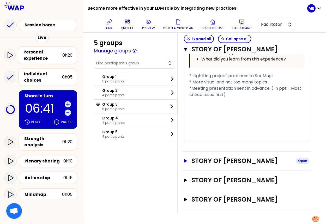
click at [208, 157] on h3 "Story of [PERSON_NAME]" at bounding box center [241, 161] width 100 height 8
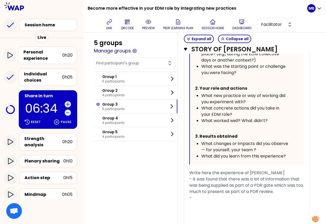
scroll to position [262, 0]
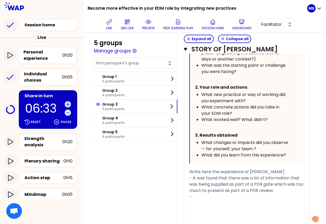
click at [188, 176] on div "« implemented a change in my team to be more visual with communicating data - a…" at bounding box center [246, 95] width 125 height 283
drag, startPoint x: 189, startPoint y: 176, endPoint x: 189, endPoint y: 167, distance: 8.9
click at [189, 167] on div "« implemented a change in my team to be more visual with communicating data - a…" at bounding box center [246, 95] width 114 height 283
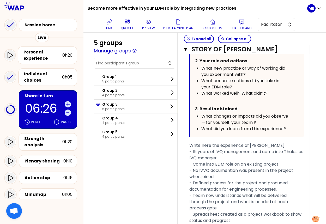
scroll to position [977, 0]
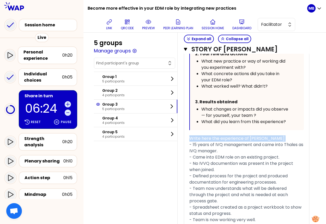
drag, startPoint x: 189, startPoint y: 151, endPoint x: 189, endPoint y: 145, distance: 5.5
click at [189, 145] on div "« As this is my first DDQS process I have introduced defined processes to meet …" at bounding box center [246, 95] width 114 height 329
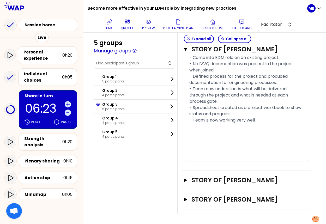
scroll to position [1084, 0]
click at [203, 180] on h3 "Story of [PERSON_NAME]" at bounding box center [241, 180] width 100 height 8
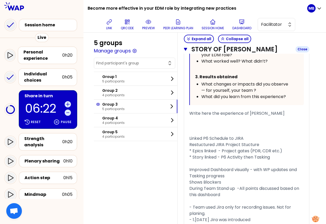
scroll to position [1378, 0]
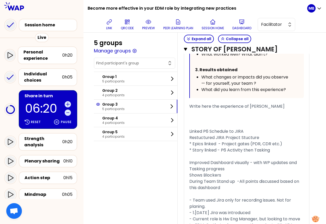
click at [189, 134] on span "Linked P6 Schedule to JIRA" at bounding box center [216, 131] width 54 height 6
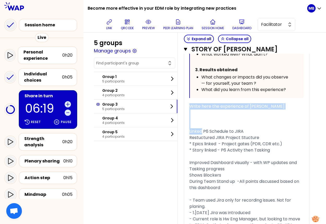
drag, startPoint x: 189, startPoint y: 145, endPoint x: 190, endPoint y: 122, distance: 22.7
click at [190, 121] on div "« Implemented JIRA to manage work package updates and reporting work progress t…" at bounding box center [246, 95] width 114 height 392
click at [190, 122] on div "﻿" at bounding box center [246, 119] width 114 height 6
drag, startPoint x: 189, startPoint y: 138, endPoint x: 189, endPoint y: 118, distance: 20.1
click at [189, 118] on div "« Implemented JIRA to manage work package updates and reporting work progress t…" at bounding box center [246, 95] width 114 height 392
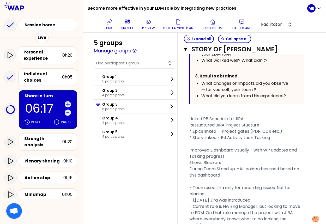
click at [190, 116] on div "﻿" at bounding box center [246, 112] width 114 height 6
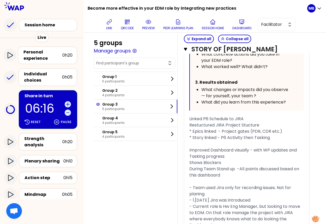
scroll to position [1470, 0]
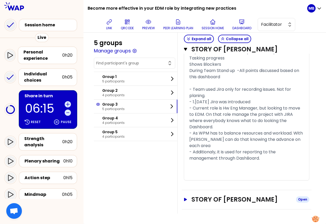
click at [196, 200] on h3 "Story of [PERSON_NAME]" at bounding box center [241, 199] width 100 height 8
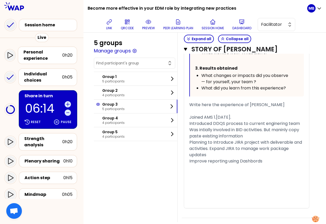
scroll to position [1831, 0]
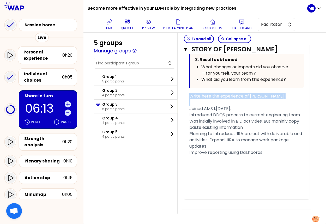
drag, startPoint x: 189, startPoint y: 114, endPoint x: 190, endPoint y: 103, distance: 10.9
click at [190, 103] on div "« Currently EDM for the first project of the going through the DDQS process for…" at bounding box center [246, 28] width 114 height 341
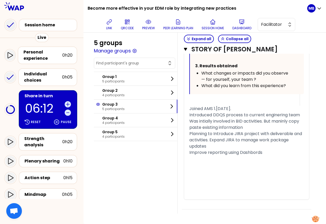
scroll to position [1824, 0]
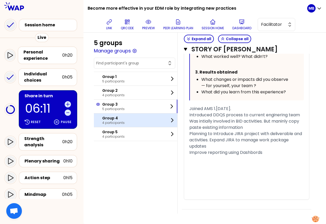
click at [111, 119] on p "Group 4" at bounding box center [113, 117] width 22 height 5
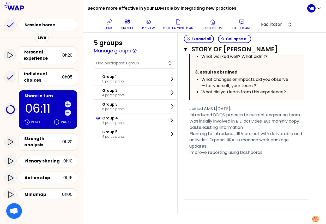
scroll to position [55, 0]
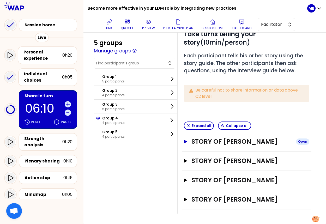
click at [201, 137] on h3 "Story of [PERSON_NAME]" at bounding box center [241, 141] width 100 height 8
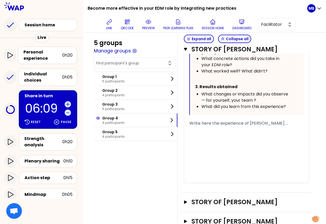
scroll to position [311, 0]
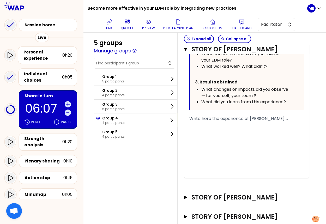
drag, startPoint x: 189, startPoint y: 117, endPoint x: 317, endPoint y: 120, distance: 127.5
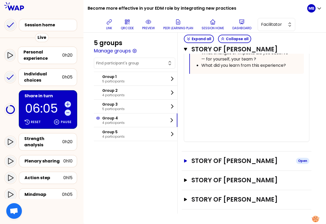
click at [211, 157] on h3 "Story of [PERSON_NAME]" at bounding box center [241, 161] width 100 height 8
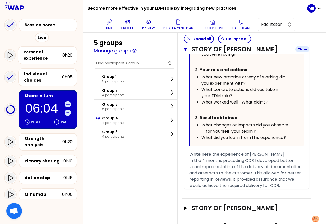
scroll to position [588, 0]
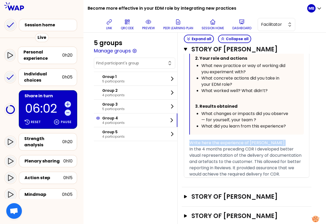
drag, startPoint x: 189, startPoint y: 148, endPoint x: 189, endPoint y: 139, distance: 8.9
click at [189, 139] on div "« KPIs and improvement in visual representation of our data » Collapse Your sto…" at bounding box center [246, 61] width 114 height 231
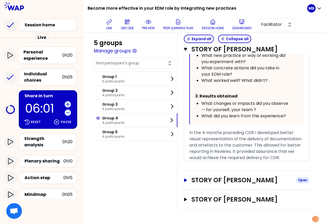
click at [194, 180] on h3 "Story of [PERSON_NAME]" at bounding box center [241, 180] width 100 height 8
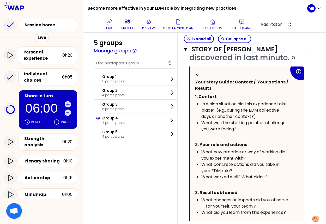
scroll to position [968, 0]
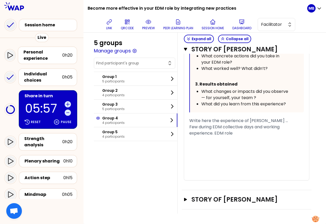
drag, startPoint x: 301, startPoint y: 121, endPoint x: 185, endPoint y: 120, distance: 116.7
click at [185, 120] on div "« I implemented EDM Dash board and Visual Management tracker to organize my tea…" at bounding box center [246, 11] width 125 height 338
click at [189, 127] on span "Few during EDM collective days and working experience. EDM role" at bounding box center [234, 130] width 91 height 12
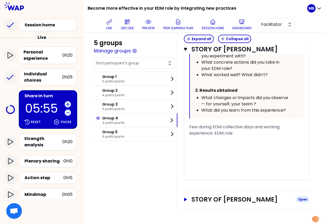
click at [199, 199] on h3 "Story of [PERSON_NAME]" at bounding box center [241, 199] width 100 height 8
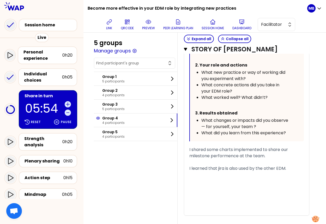
scroll to position [1270, 0]
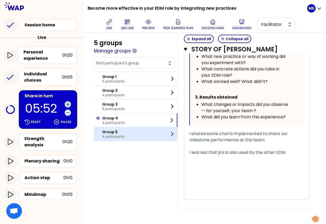
click at [123, 134] on p "4 participants" at bounding box center [113, 136] width 22 height 4
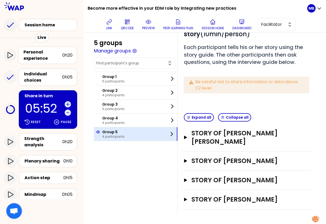
scroll to position [47, 0]
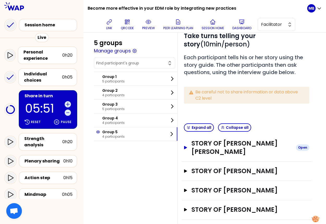
click at [195, 144] on h3 "Story of [PERSON_NAME] [PERSON_NAME]" at bounding box center [241, 147] width 100 height 17
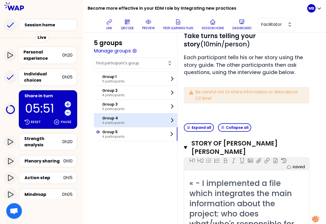
click at [126, 123] on div "Group 4 4 participants" at bounding box center [135, 120] width 83 height 14
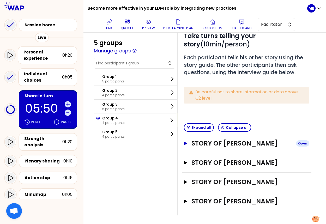
scroll to position [55, 0]
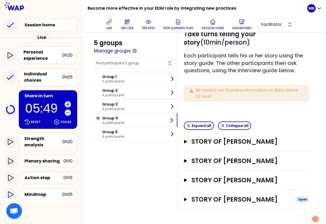
click at [207, 199] on h3 "Story of [PERSON_NAME]" at bounding box center [241, 199] width 100 height 8
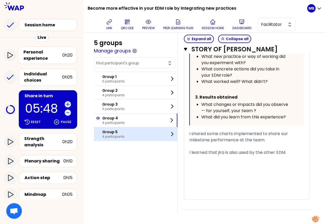
click at [107, 134] on p "4 participants" at bounding box center [113, 136] width 22 height 4
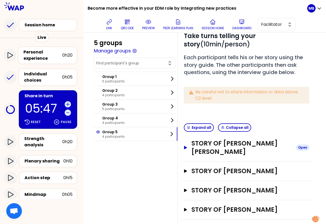
click at [212, 144] on h3 "Story of [PERSON_NAME] [PERSON_NAME]" at bounding box center [241, 147] width 100 height 17
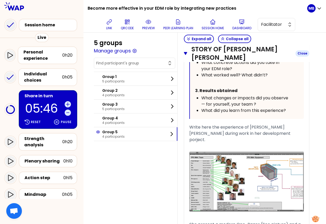
scroll to position [395, 0]
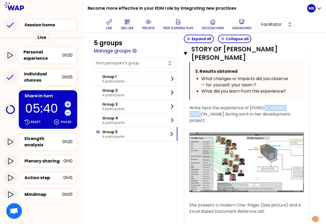
drag, startPoint x: 290, startPoint y: 98, endPoint x: 261, endPoint y: 98, distance: 29.7
click at [261, 105] on span "Write here the experience of [PERSON_NAME] [PERSON_NAME] during work in her dev…" at bounding box center [240, 114] width 102 height 19
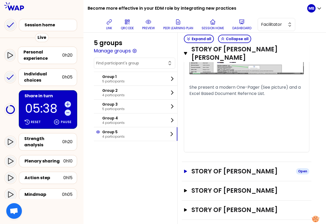
click at [219, 167] on h3 "Story of [PERSON_NAME]" at bounding box center [241, 171] width 100 height 8
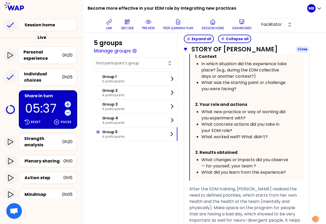
scroll to position [886, 0]
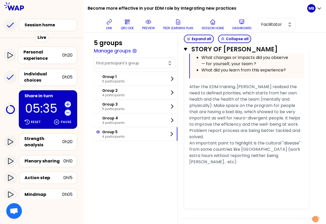
click at [219, 200] on h3 "Story of [PERSON_NAME]" at bounding box center [241, 228] width 100 height 8
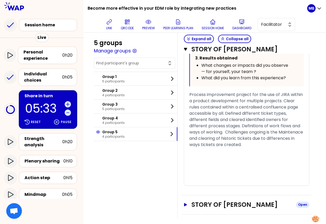
click at [219, 200] on h3 "Story of [PERSON_NAME]" at bounding box center [241, 204] width 100 height 8
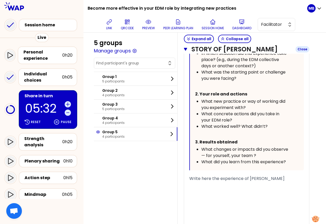
scroll to position [1583, 0]
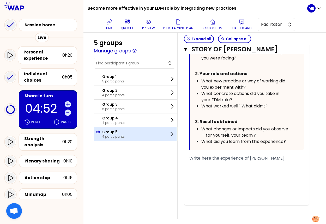
click at [108, 132] on p "Group 5" at bounding box center [113, 131] width 22 height 5
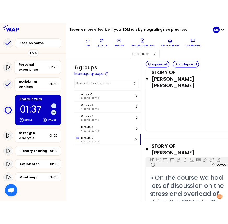
scroll to position [546, 0]
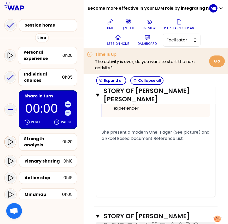
click at [11, 143] on icon at bounding box center [10, 142] width 6 height 6
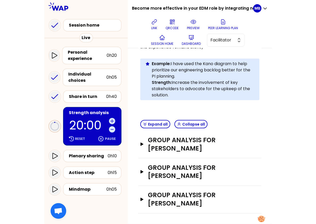
scroll to position [214, 0]
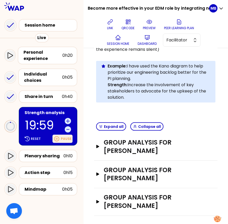
click at [63, 139] on p "Pause" at bounding box center [66, 139] width 11 height 4
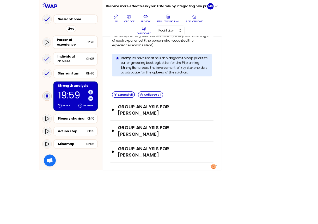
scroll to position [91, 0]
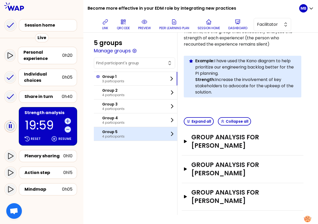
click at [137, 131] on div "Group 5 4 participants" at bounding box center [135, 134] width 83 height 14
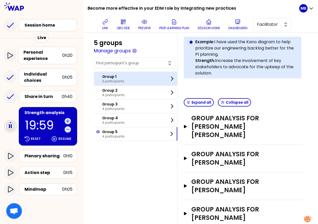
click at [120, 79] on p "3 participants" at bounding box center [113, 81] width 22 height 4
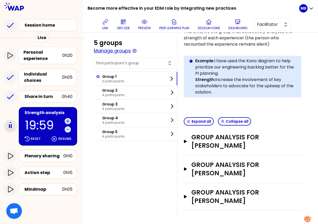
click at [109, 49] on button "Manage groups" at bounding box center [112, 50] width 37 height 7
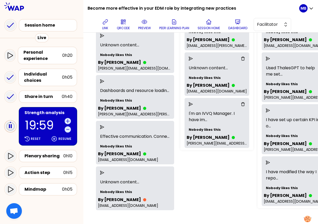
scroll to position [93, 0]
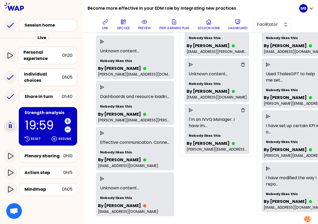
click at [103, 87] on icon "send" at bounding box center [102, 87] width 4 height 4
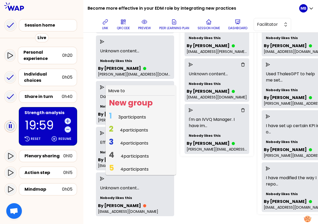
click at [126, 116] on span "3 participants" at bounding box center [132, 117] width 28 height 6
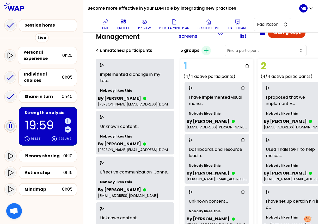
scroll to position [108, 0]
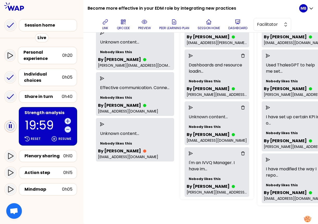
click at [103, 76] on icon "send" at bounding box center [102, 78] width 4 height 4
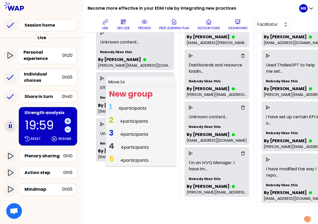
click at [129, 105] on span "4 participants" at bounding box center [132, 108] width 28 height 6
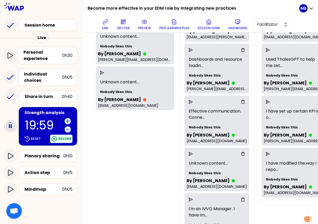
click at [63, 139] on p "Resume" at bounding box center [64, 139] width 13 height 4
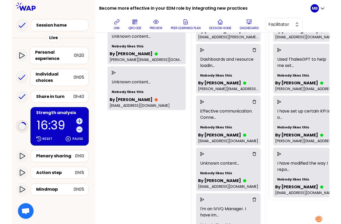
scroll to position [0, 0]
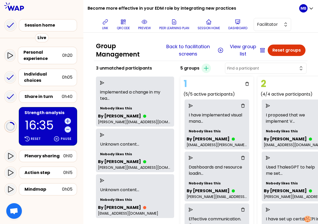
click at [105, 83] on div at bounding box center [137, 83] width 66 height 4
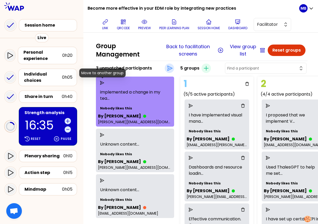
click at [102, 83] on icon "send" at bounding box center [102, 83] width 4 height 4
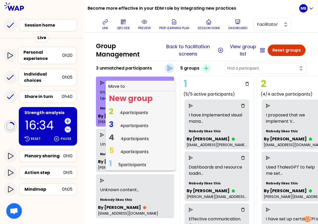
click at [121, 127] on span "3 4 participants" at bounding box center [129, 126] width 44 height 10
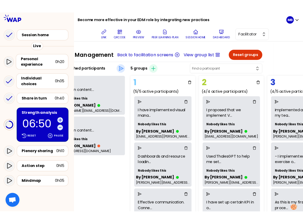
scroll to position [0, 33]
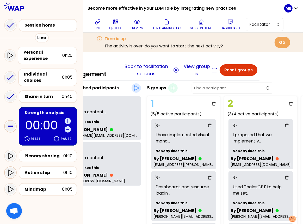
click at [12, 171] on icon at bounding box center [10, 173] width 5 height 6
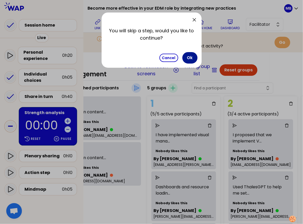
click at [186, 58] on button "Ok" at bounding box center [189, 57] width 15 height 11
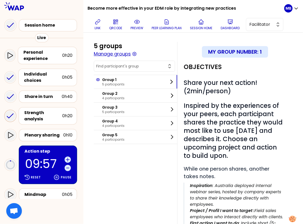
click at [126, 52] on button "Manage groups" at bounding box center [112, 53] width 37 height 7
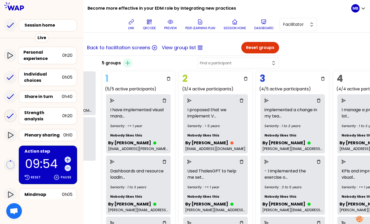
scroll to position [0, 192]
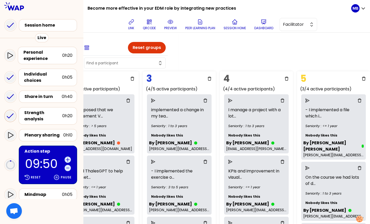
click at [307, 100] on icon "send" at bounding box center [307, 101] width 4 height 4
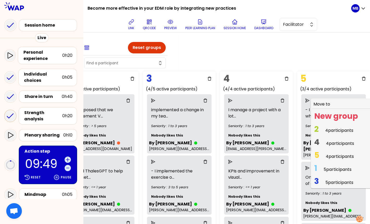
click at [323, 144] on span "4 4 participants" at bounding box center [334, 143] width 44 height 10
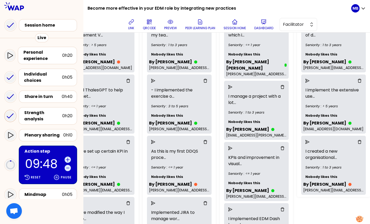
scroll to position [93, 192]
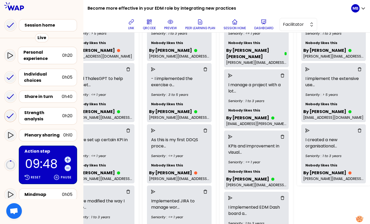
click at [308, 67] on icon "send" at bounding box center [307, 69] width 4 height 4
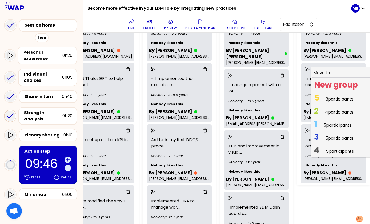
click at [323, 110] on span "2 4 participants" at bounding box center [333, 112] width 43 height 10
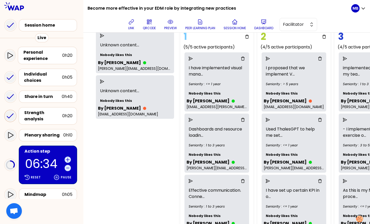
scroll to position [0, 0]
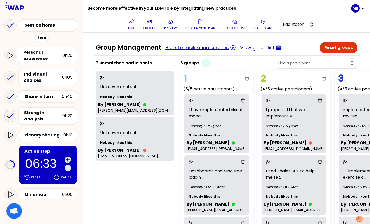
click at [183, 48] on button "Back to facilitation screens" at bounding box center [196, 47] width 63 height 7
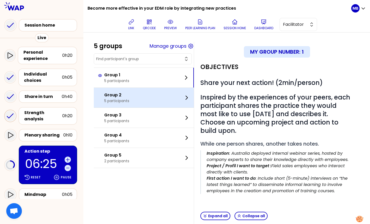
click at [110, 98] on p "5 participants" at bounding box center [116, 100] width 25 height 5
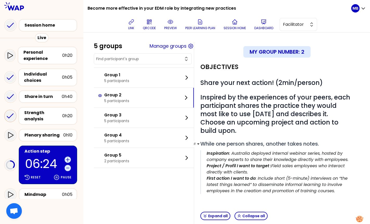
scroll to position [107, 0]
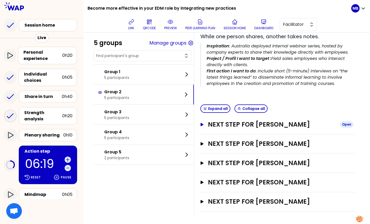
click at [209, 125] on h3 "Next step for [PERSON_NAME]" at bounding box center [272, 124] width 128 height 8
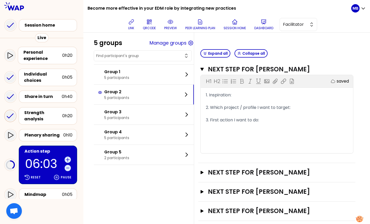
scroll to position [191, 0]
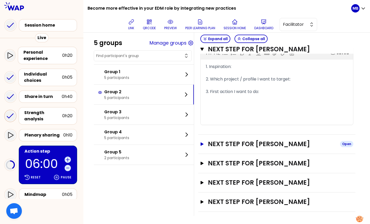
click at [224, 144] on h3 "Next step for [PERSON_NAME]" at bounding box center [272, 144] width 128 height 8
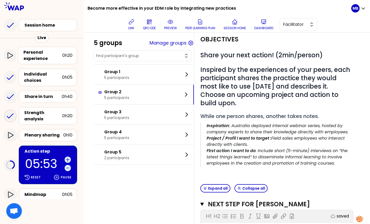
scroll to position [27, 0]
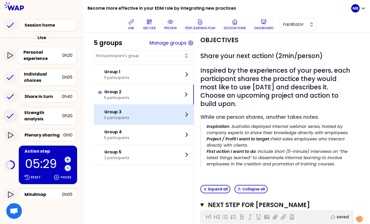
click at [136, 120] on div "Group 3 5 participants" at bounding box center [144, 115] width 100 height 20
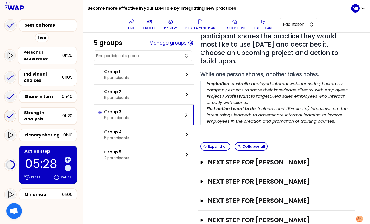
scroll to position [116, 0]
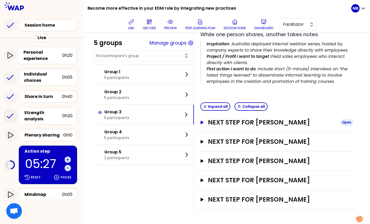
click at [227, 118] on h3 "Next step for [PERSON_NAME]" at bounding box center [272, 122] width 128 height 8
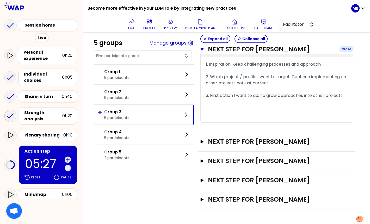
scroll to position [199, 0]
click at [264, 165] on h3 "Next step for [PERSON_NAME]" at bounding box center [272, 161] width 128 height 8
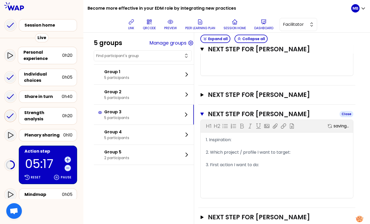
scroll to position [283, 0]
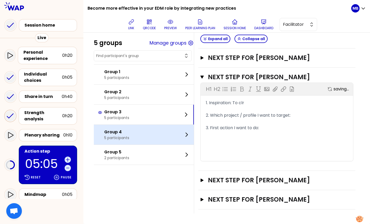
click at [148, 139] on div "Group 4 5 participants" at bounding box center [144, 135] width 100 height 20
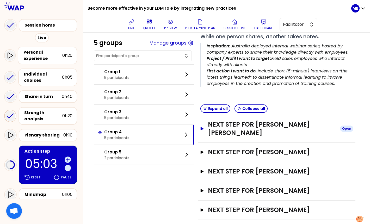
click at [224, 127] on h3 "Next step for [PERSON_NAME] [PERSON_NAME]" at bounding box center [272, 128] width 128 height 17
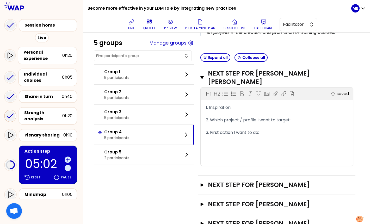
scroll to position [191, 0]
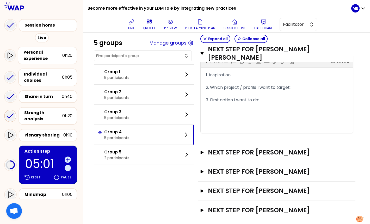
click at [220, 162] on div "Next step for [PERSON_NAME] Open" at bounding box center [276, 171] width 157 height 19
click at [222, 148] on h3 "Next step for [PERSON_NAME]" at bounding box center [272, 152] width 128 height 8
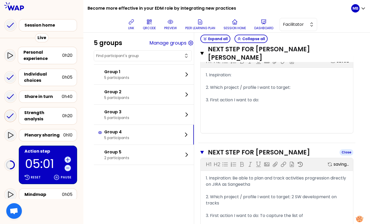
scroll to position [275, 0]
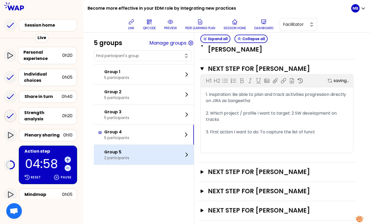
click at [134, 156] on div "Group 5 2 participants" at bounding box center [144, 155] width 100 height 20
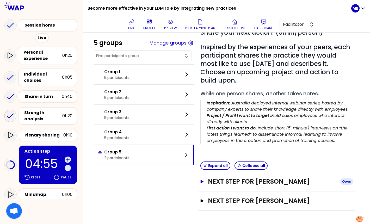
click at [214, 184] on h3 "Next step for [PERSON_NAME]" at bounding box center [272, 181] width 128 height 8
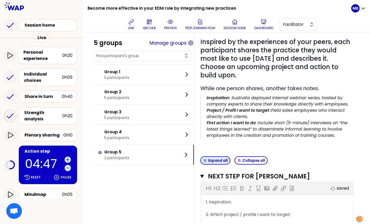
scroll to position [134, 0]
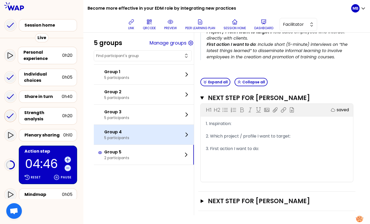
click at [122, 130] on p "Group 4" at bounding box center [116, 132] width 25 height 6
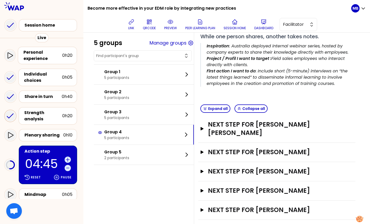
scroll to position [107, 0]
click at [235, 125] on h3 "Next step for [PERSON_NAME] [PERSON_NAME]" at bounding box center [272, 129] width 128 height 17
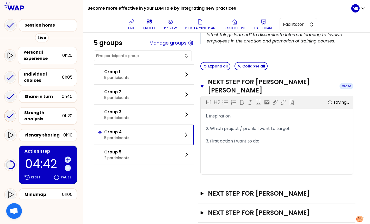
scroll to position [191, 0]
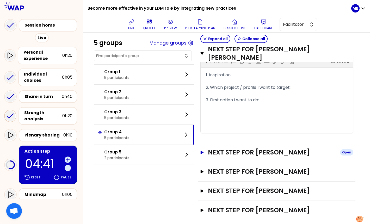
click at [231, 148] on h3 "Next step for [PERSON_NAME]" at bounding box center [272, 152] width 128 height 8
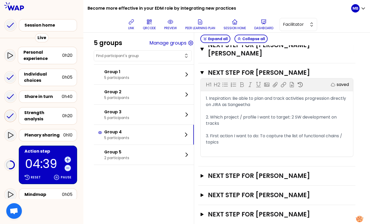
scroll to position [271, 0]
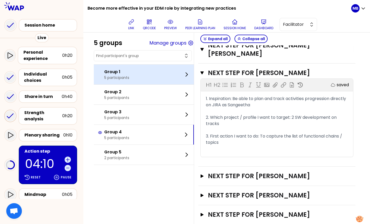
click at [138, 76] on div "Group 1 5 participants" at bounding box center [144, 75] width 100 height 20
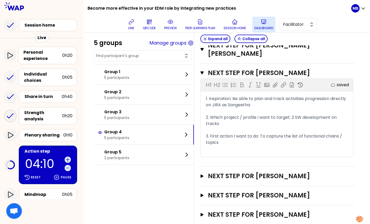
scroll to position [107, 0]
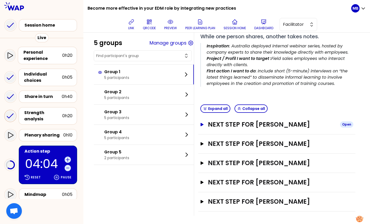
click at [272, 124] on h3 "Next step for [PERSON_NAME]" at bounding box center [272, 124] width 128 height 8
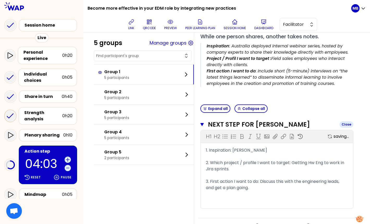
scroll to position [191, 0]
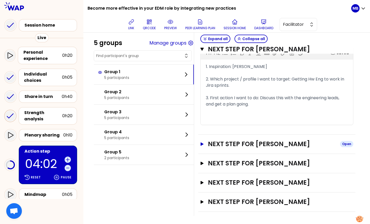
click at [257, 145] on h3 "Next step for [PERSON_NAME]" at bounding box center [272, 144] width 128 height 8
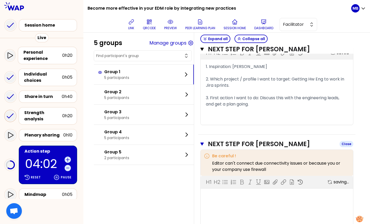
scroll to position [275, 0]
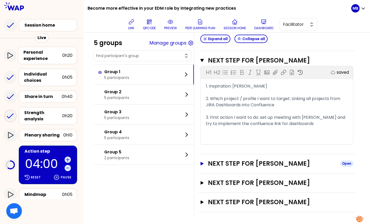
click at [251, 164] on h3 "Next step for [PERSON_NAME]" at bounding box center [272, 163] width 128 height 8
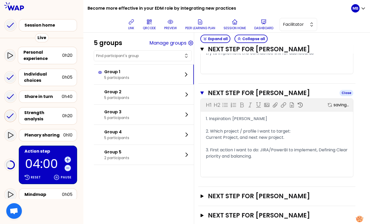
scroll to position [358, 0]
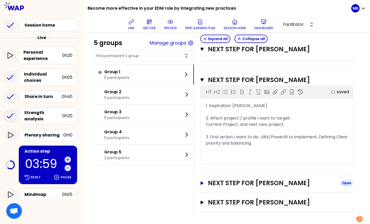
click at [251, 180] on h3 "Next step for [PERSON_NAME]" at bounding box center [272, 183] width 128 height 8
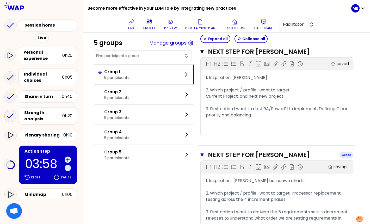
scroll to position [442, 0]
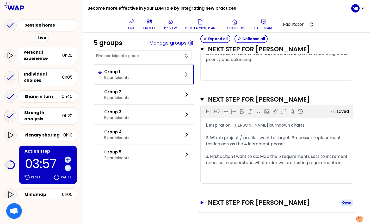
click at [248, 200] on h3 "Next step for [PERSON_NAME]" at bounding box center [272, 203] width 128 height 8
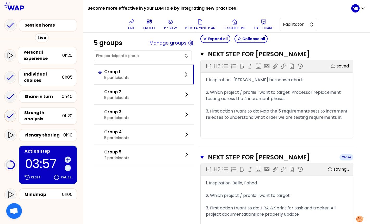
scroll to position [526, 0]
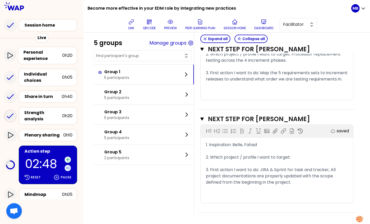
click at [67, 159] on icon at bounding box center [67, 159] width 3 height 3
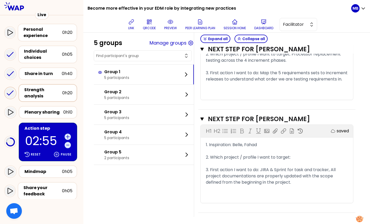
scroll to position [58, 0]
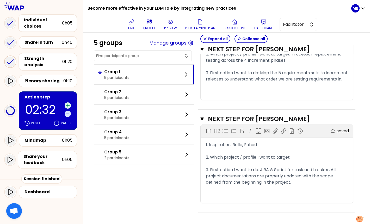
click at [67, 104] on icon at bounding box center [67, 105] width 3 height 3
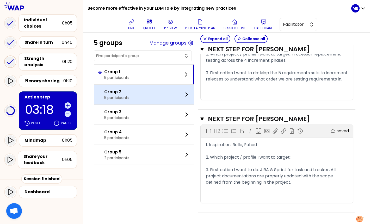
click at [151, 98] on div "Group 2 5 participants" at bounding box center [144, 95] width 100 height 20
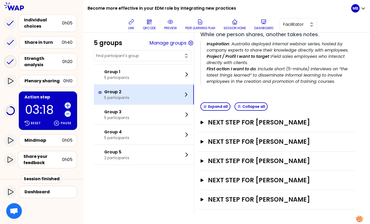
scroll to position [107, 0]
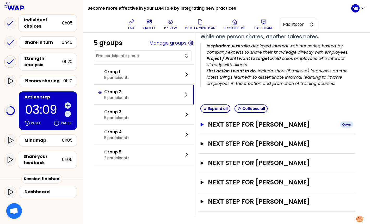
click at [227, 124] on h3 "Next step for [PERSON_NAME]" at bounding box center [272, 124] width 128 height 8
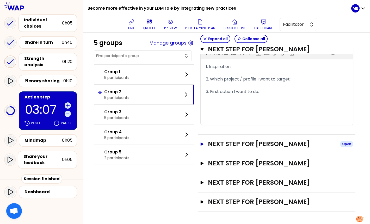
click at [228, 145] on h3 "Next step for [PERSON_NAME]" at bounding box center [272, 144] width 128 height 8
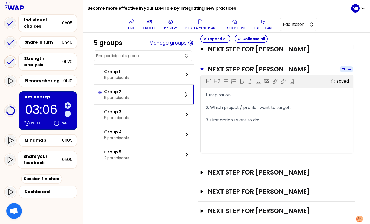
scroll to position [275, 0]
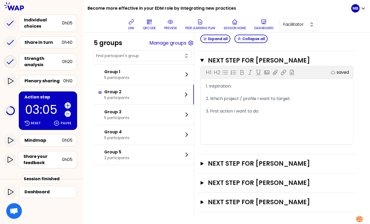
click at [229, 168] on div "Next step for [PERSON_NAME] Open" at bounding box center [276, 163] width 157 height 19
click at [229, 165] on h3 "Next step for [PERSON_NAME]" at bounding box center [272, 163] width 128 height 8
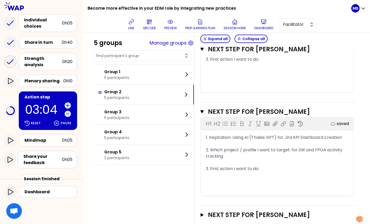
scroll to position [358, 0]
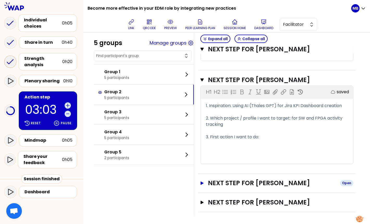
click at [233, 185] on h3 "Next step for [PERSON_NAME]" at bounding box center [272, 183] width 128 height 8
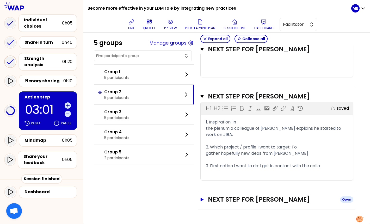
click at [233, 196] on h3 "Next step for [PERSON_NAME]" at bounding box center [272, 199] width 128 height 8
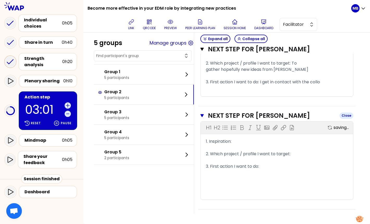
scroll to position [564, 0]
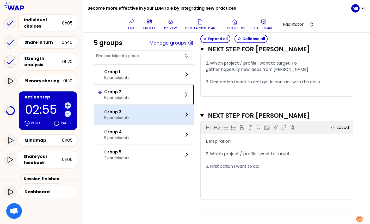
click at [151, 112] on div "Group 3 5 participants" at bounding box center [144, 115] width 100 height 20
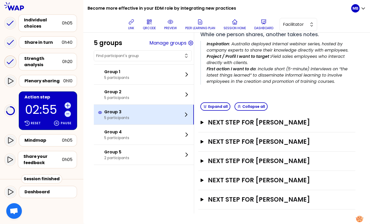
scroll to position [116, 0]
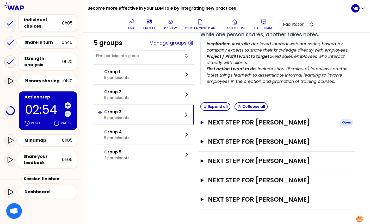
click at [231, 118] on h3 "Next step for [PERSON_NAME]" at bounding box center [272, 122] width 128 height 8
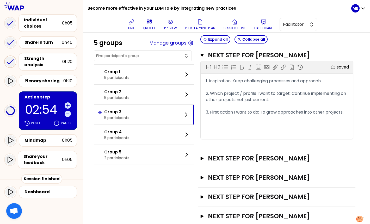
scroll to position [183, 0]
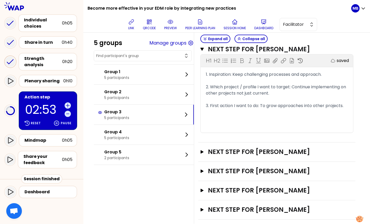
click at [222, 162] on div "Next step for [PERSON_NAME] Open" at bounding box center [276, 152] width 157 height 19
click at [221, 156] on h3 "Next step for [PERSON_NAME]" at bounding box center [272, 152] width 128 height 8
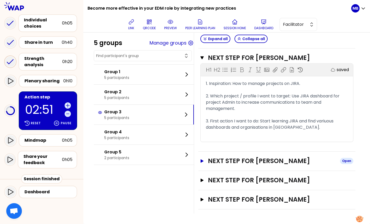
click at [220, 161] on h3 "Next step for [PERSON_NAME]" at bounding box center [272, 161] width 128 height 8
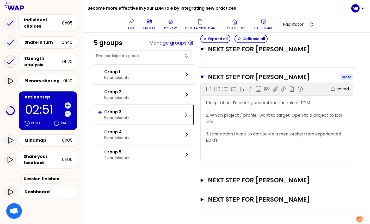
scroll to position [367, 0]
click at [220, 182] on h3 "Next step for [PERSON_NAME]" at bounding box center [272, 180] width 128 height 8
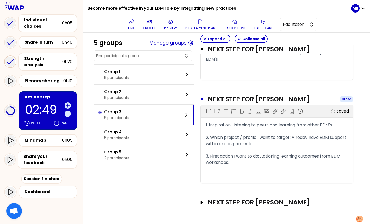
scroll to position [450, 0]
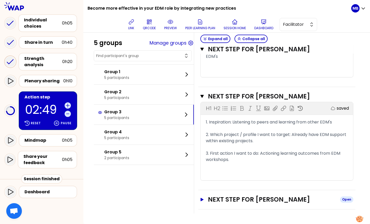
click at [220, 200] on h3 "Next step for [PERSON_NAME]" at bounding box center [272, 199] width 128 height 8
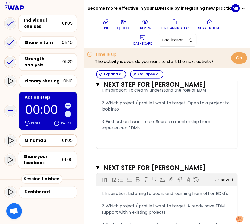
scroll to position [58, 0]
click at [10, 159] on icon at bounding box center [10, 160] width 6 height 6
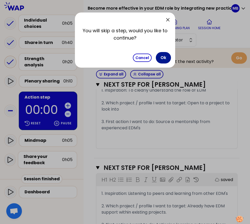
click at [160, 54] on button "Ok" at bounding box center [163, 57] width 15 height 11
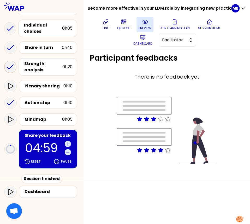
click at [146, 20] on icon at bounding box center [145, 22] width 6 height 6
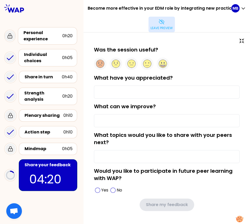
click at [163, 26] on p "Leave preview" at bounding box center [161, 28] width 22 height 4
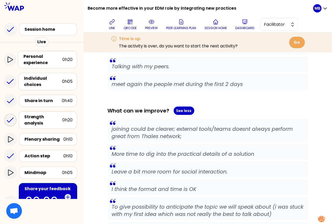
scroll to position [372, 0]
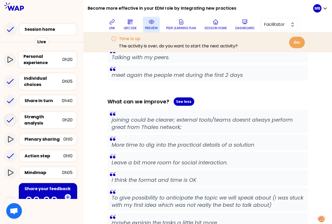
click at [152, 24] on icon at bounding box center [151, 22] width 6 height 6
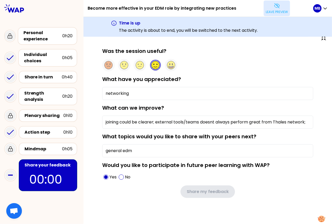
click at [271, 8] on button "Leave preview" at bounding box center [276, 9] width 26 height 16
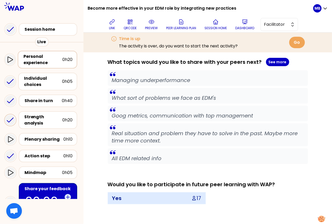
click at [36, 58] on div "Personal experience" at bounding box center [42, 59] width 39 height 13
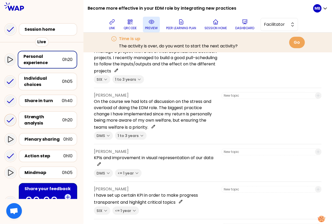
click at [154, 25] on icon at bounding box center [151, 22] width 6 height 6
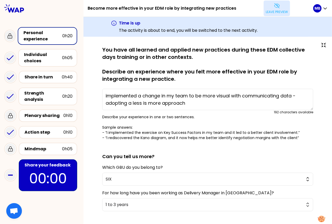
click at [277, 9] on icon at bounding box center [277, 6] width 6 height 6
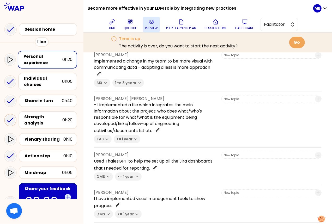
scroll to position [47, 0]
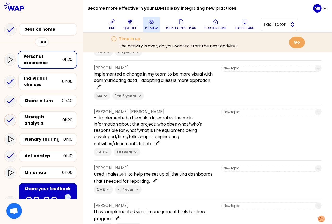
click at [271, 28] on button "Facilitator" at bounding box center [279, 24] width 38 height 13
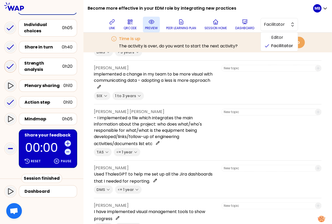
click at [56, 132] on div "Share your feedback" at bounding box center [48, 135] width 48 height 6
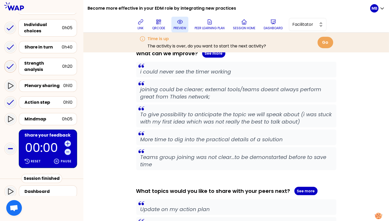
scroll to position [124, 0]
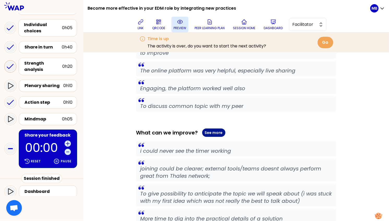
click at [214, 130] on button "See more" at bounding box center [213, 132] width 23 height 8
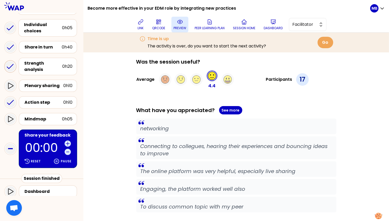
scroll to position [14, 0]
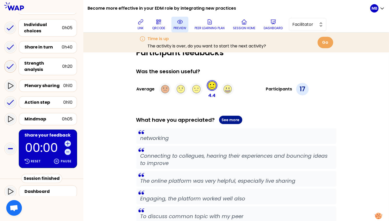
click at [227, 120] on button "See more" at bounding box center [230, 120] width 23 height 8
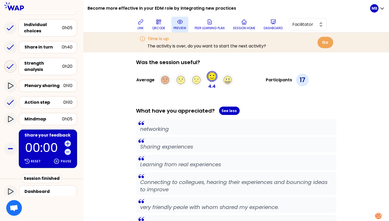
scroll to position [0, 0]
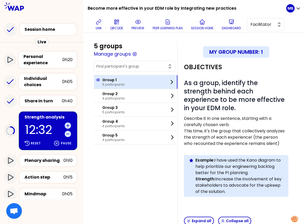
click at [114, 82] on p "5 participants" at bounding box center [113, 84] width 22 height 4
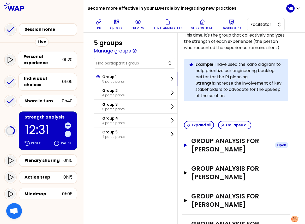
click at [193, 137] on h3 "Group analysis for [PERSON_NAME]" at bounding box center [230, 145] width 79 height 17
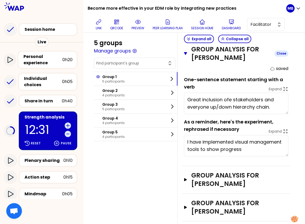
scroll to position [202, 0]
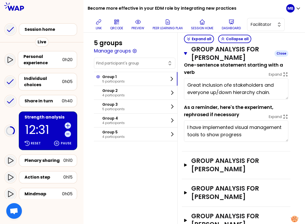
type textarea "Great inclusion of stakeholders and everyone up/down hierarchy chain."
click at [195, 156] on h3 "Group analysis for Ciara CRONIN" at bounding box center [230, 164] width 79 height 17
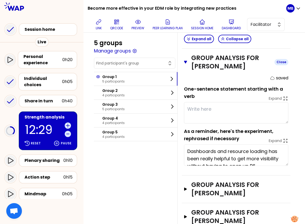
scroll to position [304, 0]
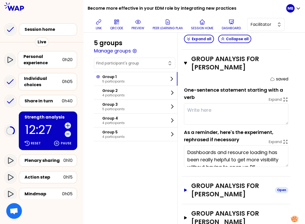
click at [195, 181] on h3 "Group analysis for Fahad WAJID" at bounding box center [230, 189] width 79 height 17
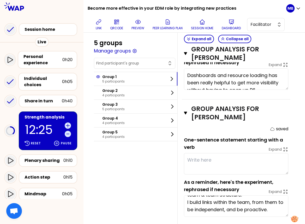
scroll to position [442, 0]
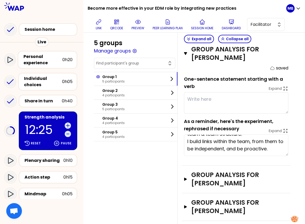
click at [202, 176] on div "Group analysis for Belle Parkes Open" at bounding box center [236, 179] width 108 height 28
click at [202, 173] on h3 "Group analysis for [PERSON_NAME]" at bounding box center [230, 178] width 79 height 17
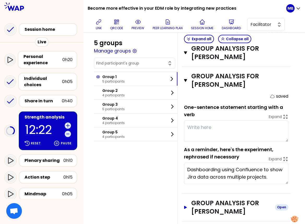
click at [201, 199] on h3 "Group analysis for [PERSON_NAME]" at bounding box center [230, 207] width 79 height 17
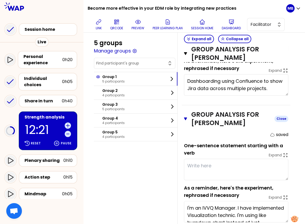
scroll to position [639, 0]
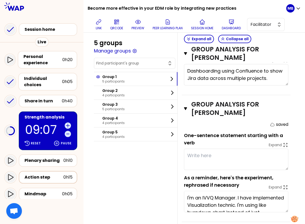
type textarea "flexibility during dynamic resource pull due to R&D business priorities. Juggli…"
type textarea "Adaptive t"
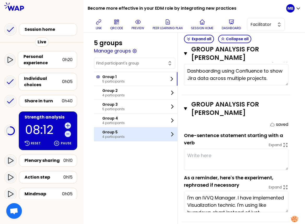
click at [116, 134] on p "4 participants" at bounding box center [113, 136] width 22 height 4
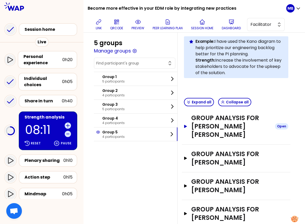
click at [198, 119] on h3 "Group analysis for [PERSON_NAME] [PERSON_NAME]" at bounding box center [230, 126] width 79 height 25
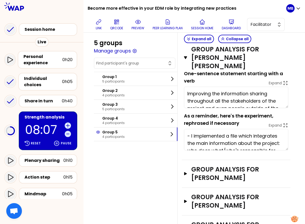
scroll to position [217, 0]
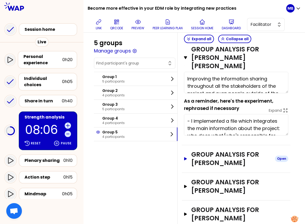
click at [193, 150] on h3 "Group analysis for [PERSON_NAME]" at bounding box center [230, 158] width 79 height 17
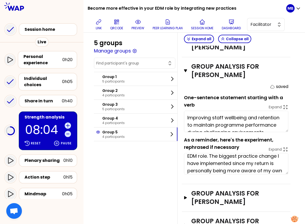
scroll to position [36, 0]
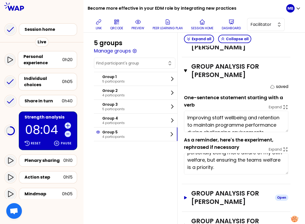
click at [192, 189] on h3 "Group analysis for [PERSON_NAME]" at bounding box center [230, 197] width 79 height 17
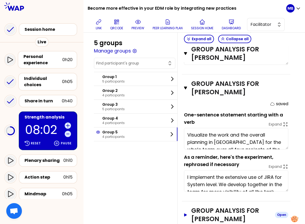
click at [192, 206] on h3 "Group analysis for [PERSON_NAME]" at bounding box center [230, 214] width 79 height 17
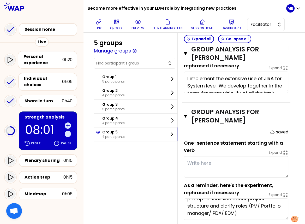
scroll to position [22, 0]
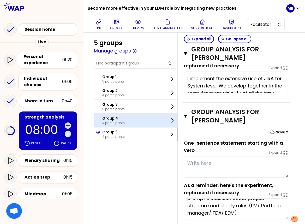
click at [122, 121] on p "4 participants" at bounding box center [113, 123] width 22 height 4
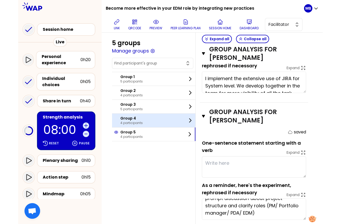
scroll to position [119, 0]
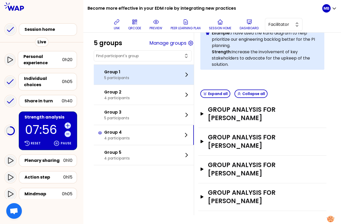
click at [98, 73] on div at bounding box center [101, 74] width 6 height 8
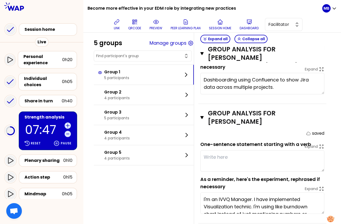
scroll to position [602, 0]
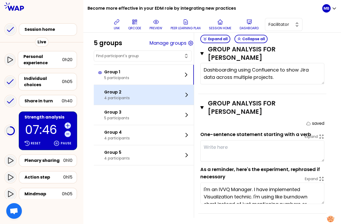
type textarea "Adaptive to add new people on the team, and get them on lev"
click at [105, 94] on p "Group 2" at bounding box center [117, 92] width 26 height 6
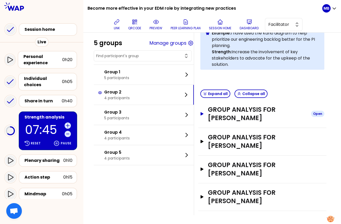
click at [205, 112] on button "Group analysis for Ahmet bilge UYGUR Open" at bounding box center [262, 113] width 124 height 17
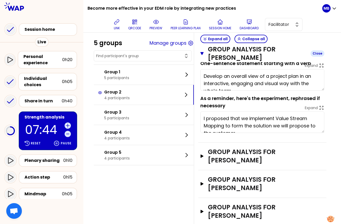
scroll to position [7, 0]
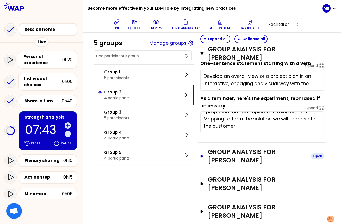
click at [208, 155] on h3 "Group analysis for Naomi MITCHISON" at bounding box center [257, 155] width 99 height 17
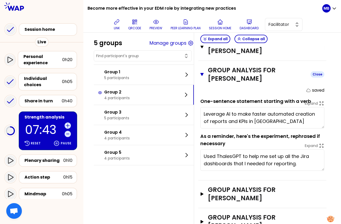
scroll to position [294, 0]
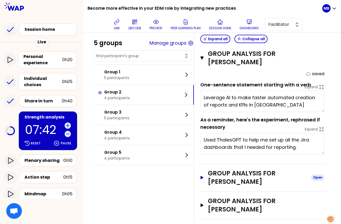
click at [210, 179] on h3 "Group analysis for Michael WOLF" at bounding box center [257, 177] width 99 height 17
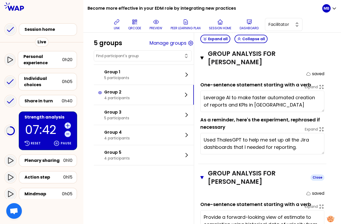
scroll to position [392, 0]
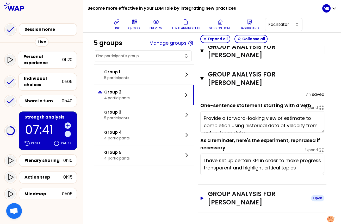
click at [209, 190] on h3 "Group analysis for Fatima GARCIA DONDAY" at bounding box center [257, 197] width 99 height 17
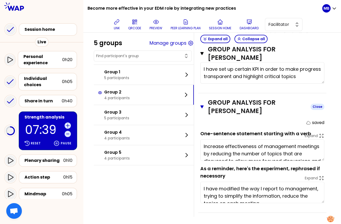
scroll to position [7, 0]
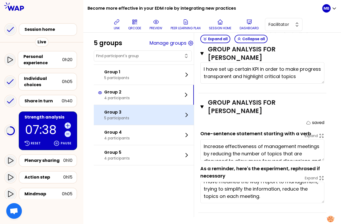
click at [98, 113] on div at bounding box center [101, 114] width 6 height 8
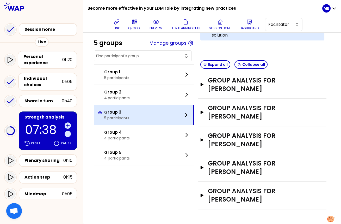
scroll to position [138, 0]
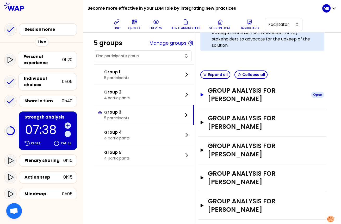
click at [205, 94] on button "Group analysis for Kevin MARTIN Open" at bounding box center [262, 94] width 124 height 17
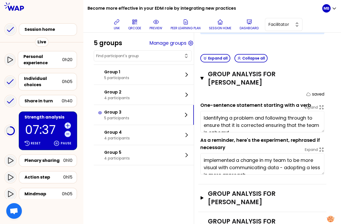
scroll to position [7, 0]
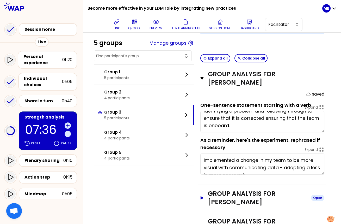
click at [210, 198] on h3 "Group analysis for Javier SERRANO ARRIAGA" at bounding box center [257, 197] width 99 height 17
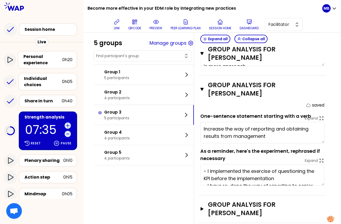
scroll to position [22, 0]
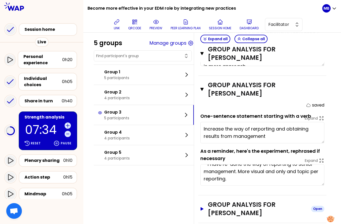
click at [211, 200] on h3 "Group analysis for Godwin" at bounding box center [257, 208] width 99 height 17
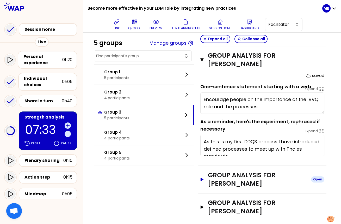
click at [211, 171] on h3 "Group analysis for Nilanka KODITHUWAKKU" at bounding box center [257, 179] width 99 height 17
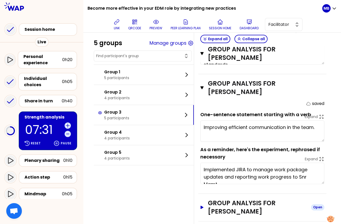
click at [211, 199] on h3 "Group analysis for Adam RICHARDSON" at bounding box center [257, 207] width 99 height 17
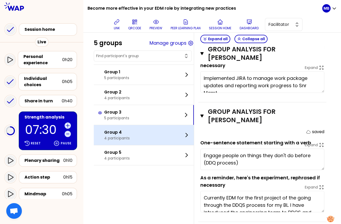
click at [134, 136] on div "Group 4 4 participants" at bounding box center [144, 135] width 100 height 20
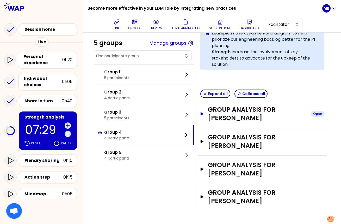
click at [212, 109] on h3 "Group analysis for Natacha WHITFIELD" at bounding box center [257, 113] width 99 height 17
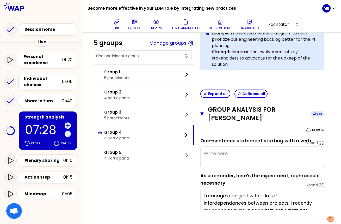
scroll to position [181, 0]
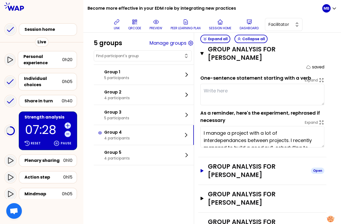
click at [209, 171] on h3 "Group analysis for Adam BENSON" at bounding box center [257, 170] width 99 height 17
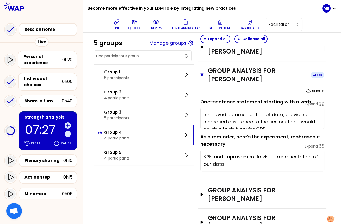
scroll to position [285, 0]
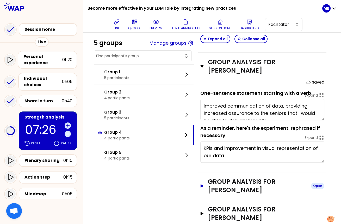
click at [206, 187] on button "Group analysis for Sangeetha KATTAMURI Open" at bounding box center [262, 185] width 124 height 17
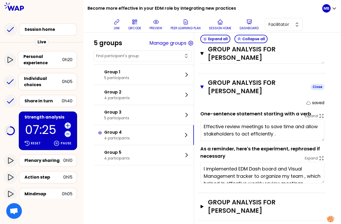
scroll to position [0, 0]
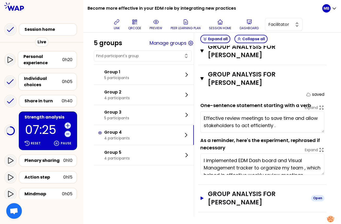
click at [206, 197] on button "Group analysis for Pascale DARDENNE Open" at bounding box center [262, 197] width 124 height 17
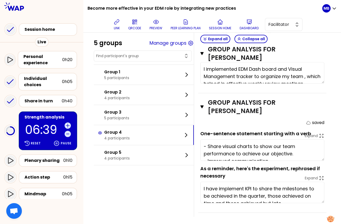
type textarea "I manage a project with a lot of interdependances between projects. I recently …"
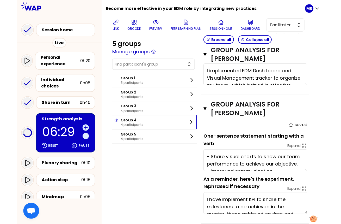
scroll to position [484, 0]
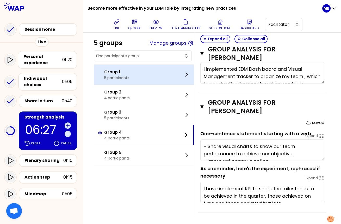
click at [113, 74] on p "Group 1" at bounding box center [116, 72] width 25 height 6
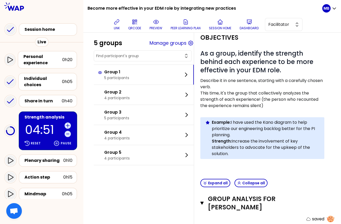
scroll to position [29, 0]
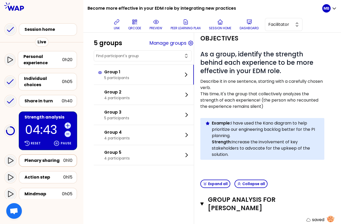
type textarea "Alignment between teams (SW/HW/SyS) on sprint workin"
click at [28, 161] on div "Plenary sharing" at bounding box center [43, 160] width 39 height 6
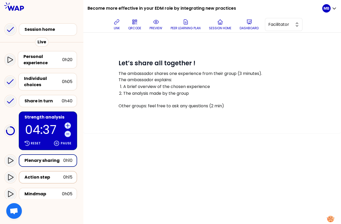
click at [33, 176] on div "Action step" at bounding box center [43, 177] width 39 height 6
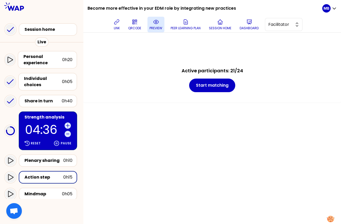
click at [157, 27] on p "preview" at bounding box center [156, 28] width 13 height 4
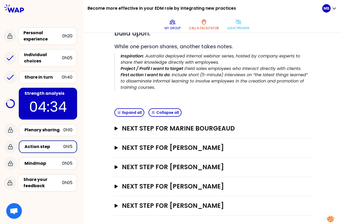
scroll to position [10, 0]
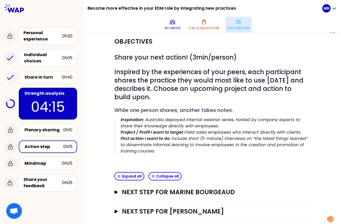
click at [232, 26] on p "Leave preview" at bounding box center [239, 28] width 22 height 4
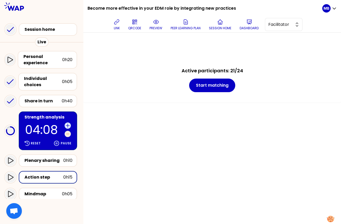
click at [67, 134] on icon at bounding box center [67, 133] width 5 height 5
click at [155, 26] on p "preview" at bounding box center [156, 28] width 13 height 4
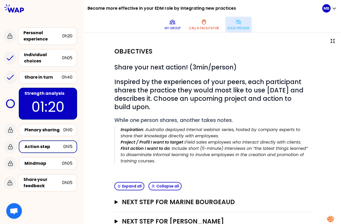
click at [228, 26] on p "Leave preview" at bounding box center [239, 28] width 22 height 4
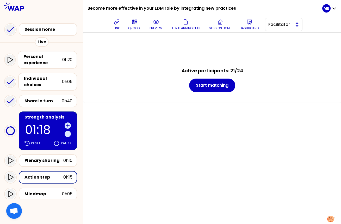
click at [267, 30] on button "Facilitator" at bounding box center [284, 24] width 38 height 13
click at [276, 35] on span "Editor" at bounding box center [287, 37] width 22 height 6
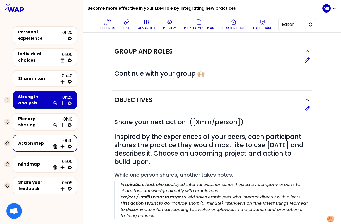
scroll to position [6, 0]
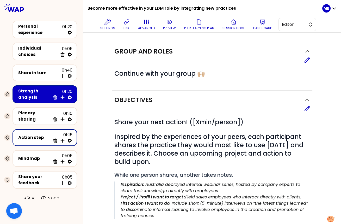
click at [70, 138] on icon at bounding box center [70, 140] width 4 height 4
select select "same_as"
select select "share"
select select "false"
select select "Each"
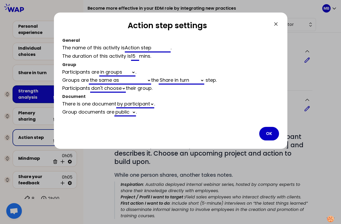
click at [135, 55] on input "15" at bounding box center [135, 56] width 8 height 8
type input "1"
select select "same_as"
select select "share"
select select "false"
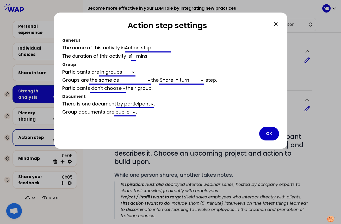
type input "10"
select select "same_as"
select select "share"
select select "false"
type input "10"
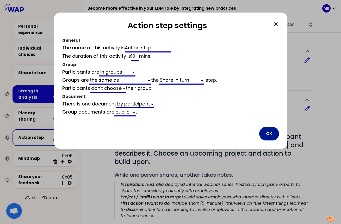
click at [270, 134] on button "OK" at bounding box center [269, 134] width 20 height 14
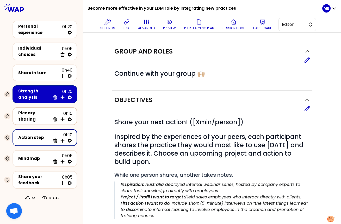
click at [45, 118] on div "Plenary sharing" at bounding box center [34, 116] width 32 height 13
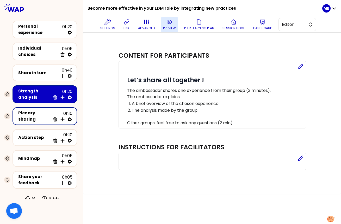
click at [173, 22] on button "preview" at bounding box center [169, 25] width 17 height 16
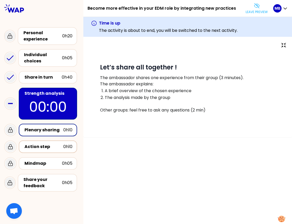
click at [42, 144] on div "Action step" at bounding box center [43, 146] width 39 height 6
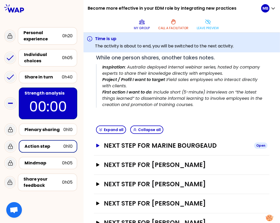
click at [113, 147] on h3 "Next step for Marine Bourgeaud" at bounding box center [177, 146] width 146 height 8
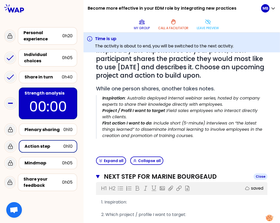
scroll to position [36, 0]
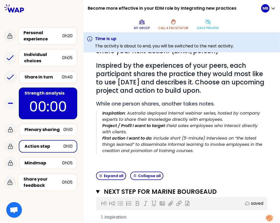
drag, startPoint x: 102, startPoint y: 114, endPoint x: 202, endPoint y: 151, distance: 106.9
click at [202, 151] on blockquote "Inspiration : Australia deployed internal webinar series, hosted by company exp…" at bounding box center [181, 132] width 171 height 44
click at [200, 150] on p "First action I want to do : Include short (5-minute) interviews on “the latest …" at bounding box center [184, 144] width 165 height 19
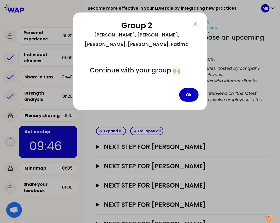
scroll to position [79, 0]
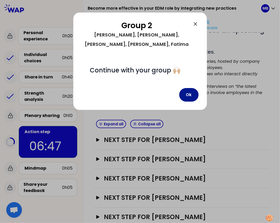
click at [188, 88] on button "Ok" at bounding box center [188, 95] width 19 height 14
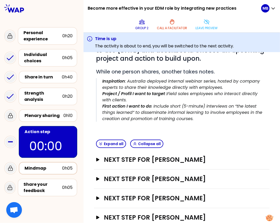
click at [52, 168] on div "Mindmap" at bounding box center [43, 168] width 38 height 6
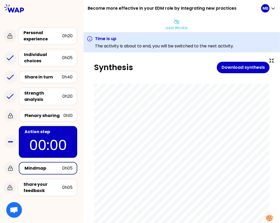
click at [54, 170] on div "Mindmap" at bounding box center [43, 168] width 38 height 6
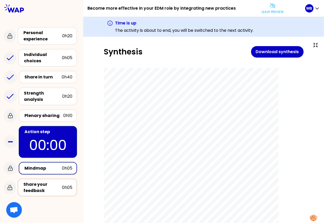
click at [40, 186] on div "Share your feedback" at bounding box center [42, 187] width 39 height 13
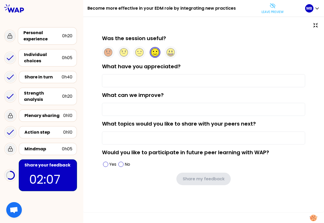
type input "networking"
type input "joining could be clearer; external tools/teams doesnt always perform great from…"
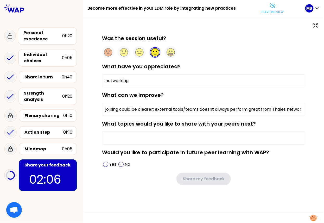
type input "general edm"
